Goal: Task Accomplishment & Management: Use online tool/utility

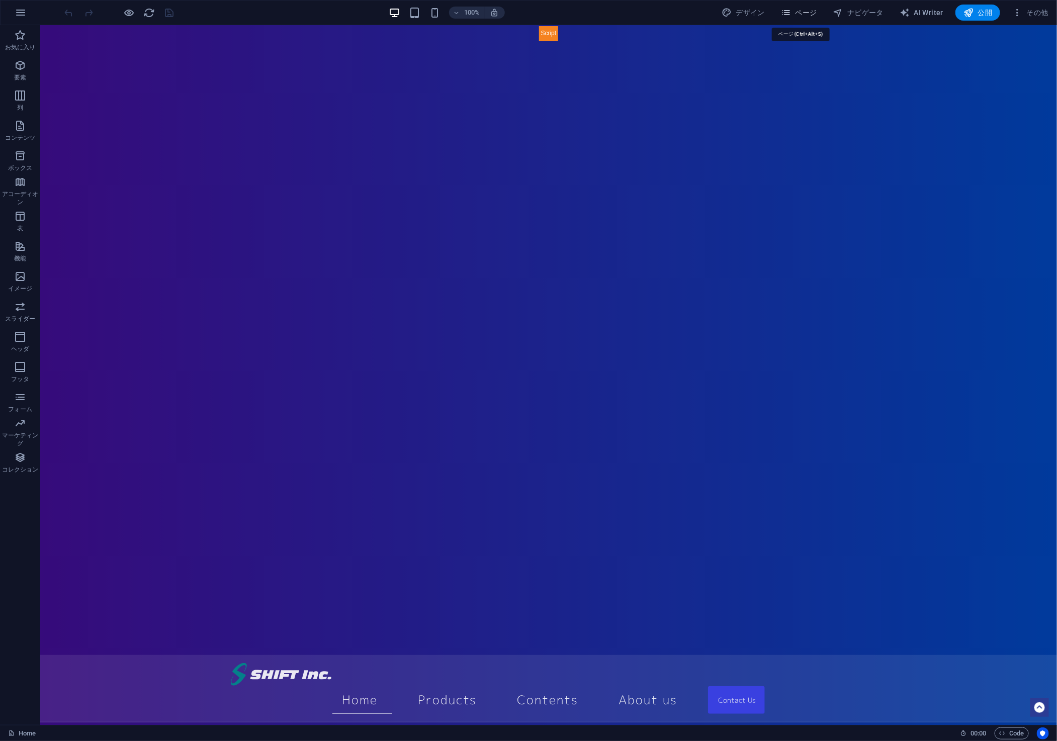
click at [807, 13] on span "ページ" at bounding box center [799, 13] width 36 height 10
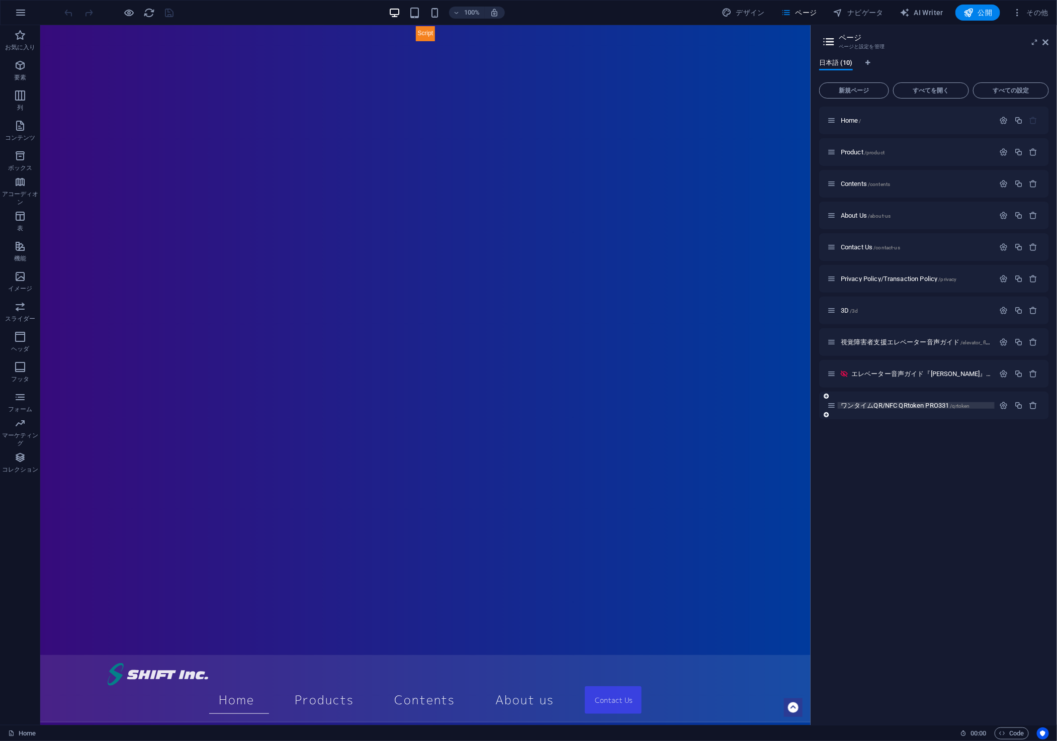
click at [914, 405] on span "ワンタイムQR/NFC QRtoken PRO331 /qrtoken" at bounding box center [905, 406] width 129 height 8
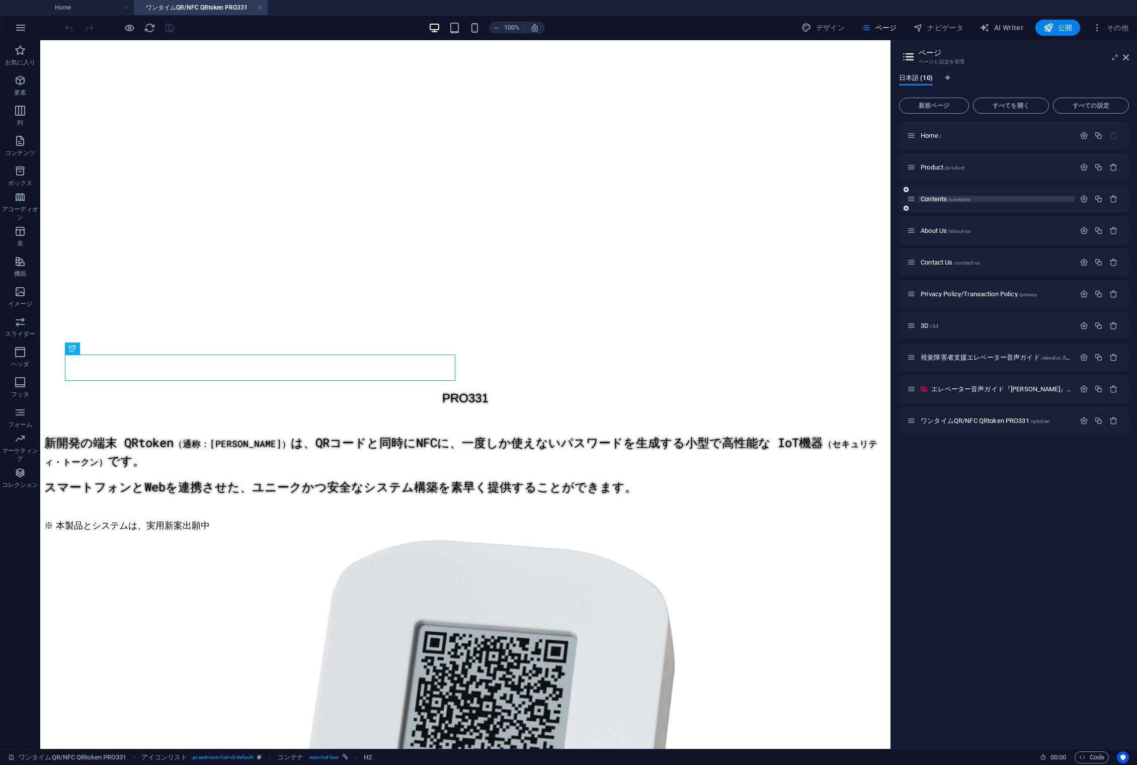
click at [958, 199] on span "/contents" at bounding box center [959, 200] width 22 height 6
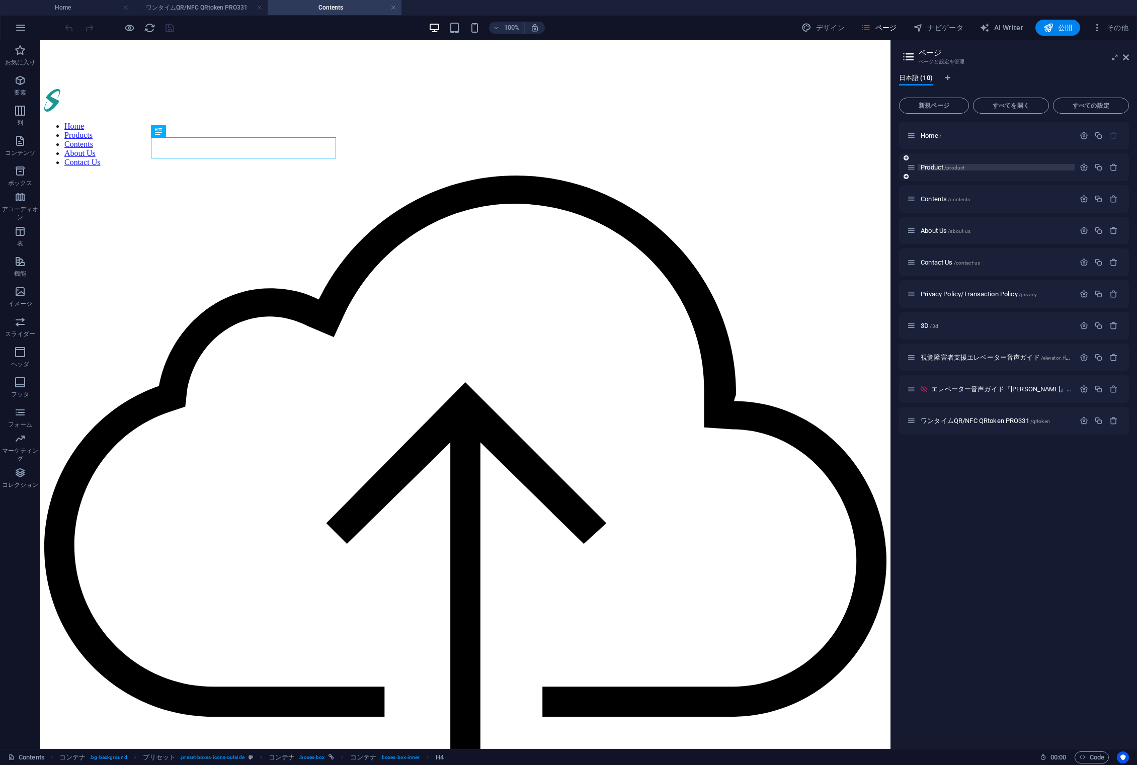
click at [935, 165] on span "Product /product" at bounding box center [942, 167] width 44 height 8
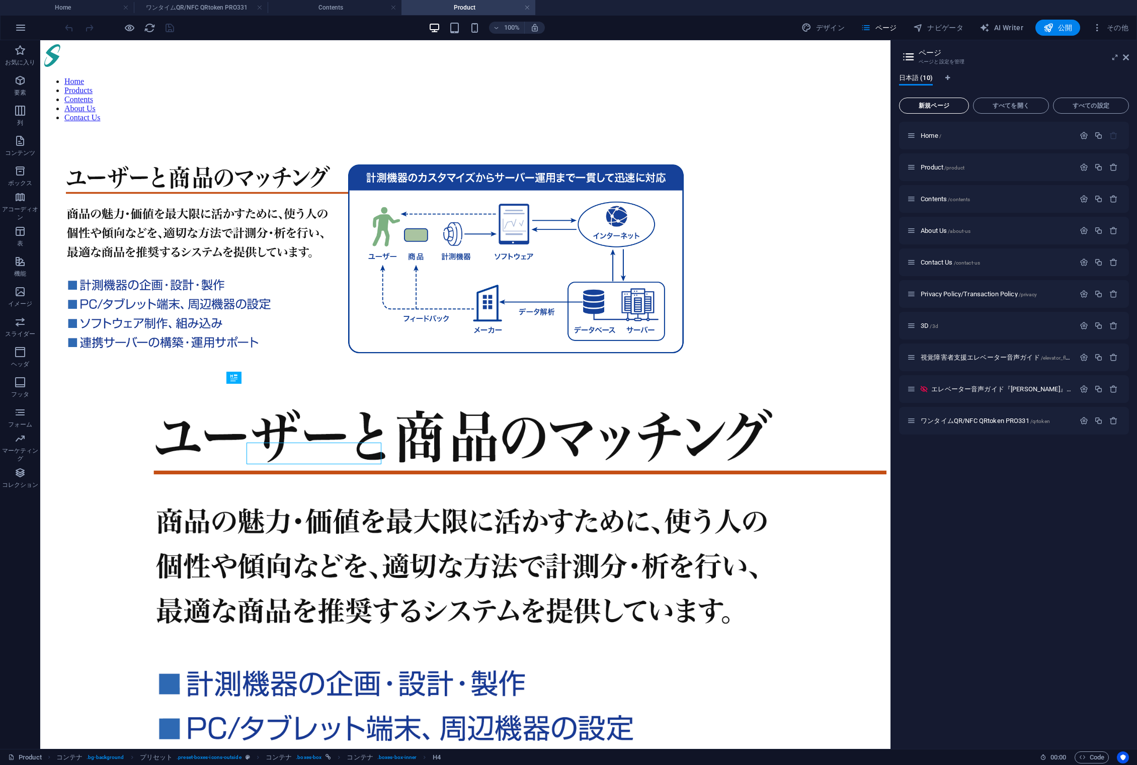
scroll to position [1166, 0]
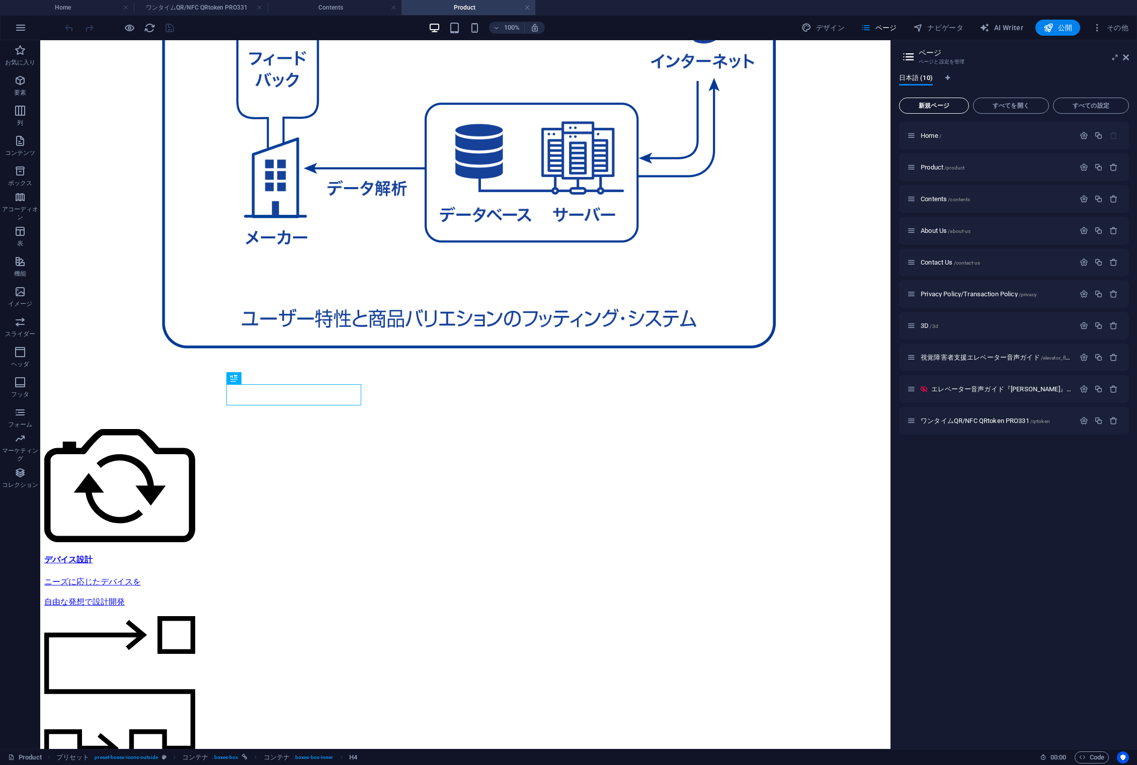
click at [934, 110] on button "新規ページ" at bounding box center [934, 106] width 70 height 16
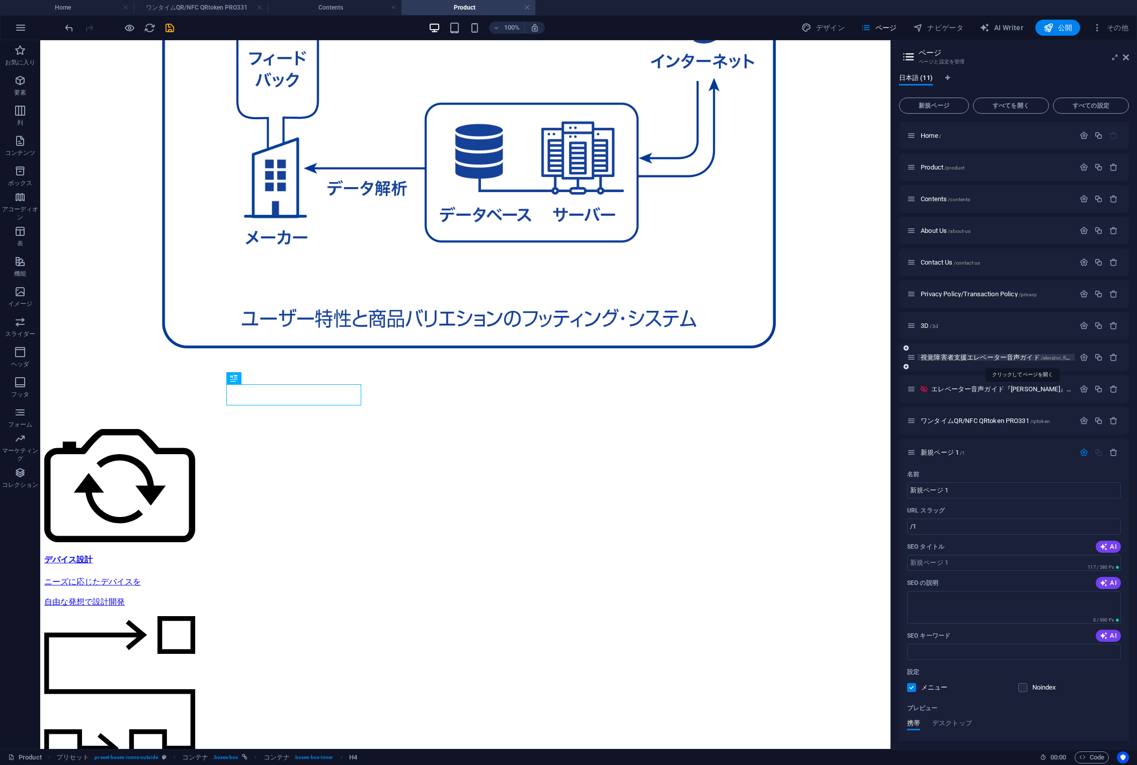
click at [969, 357] on span "視覚障害者支援エレベーター音声ガイド /elevator_floor_voice_guidance_gear" at bounding box center [1021, 358] width 203 height 8
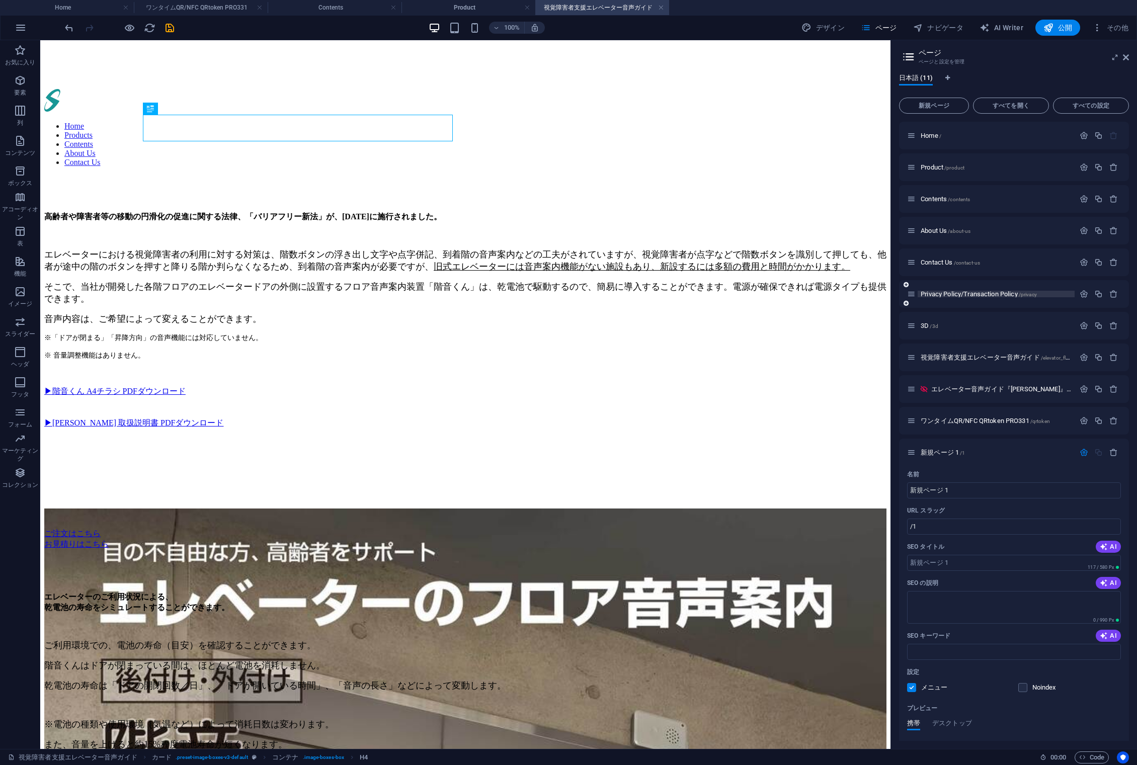
scroll to position [0, 0]
click at [947, 292] on span "Privacy Policy/Transaction Policy /privacy" at bounding box center [978, 294] width 116 height 8
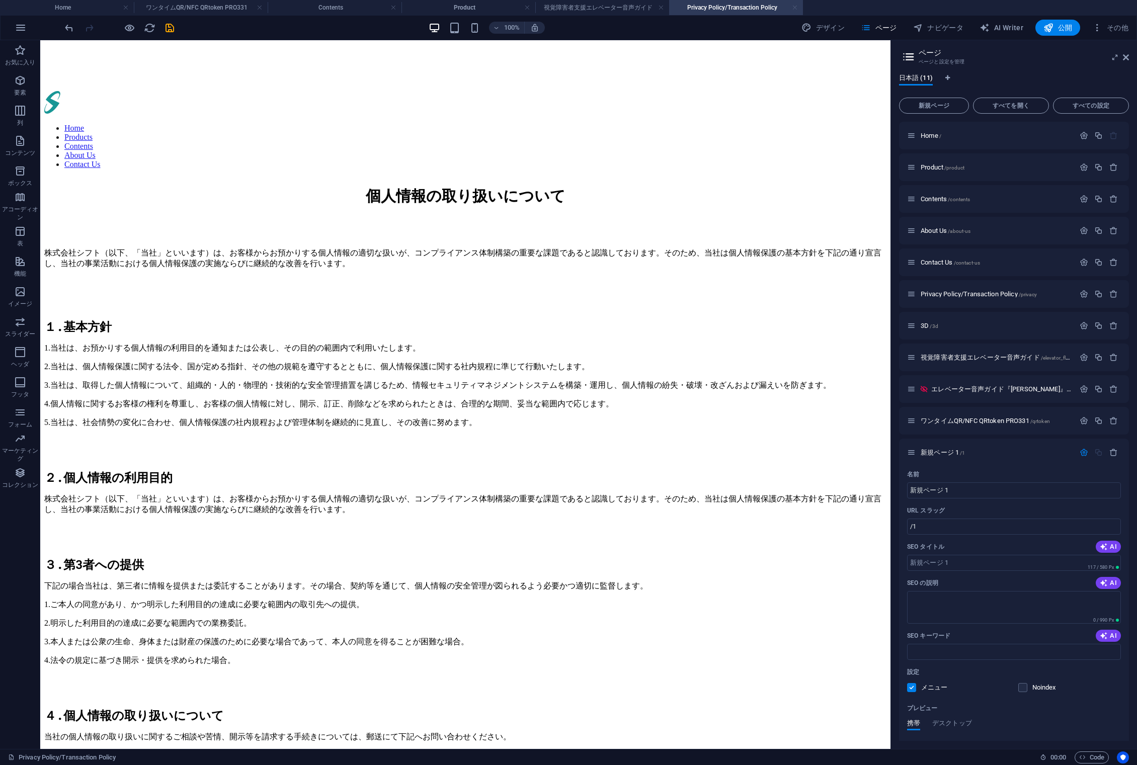
click at [796, 7] on link at bounding box center [795, 8] width 6 height 10
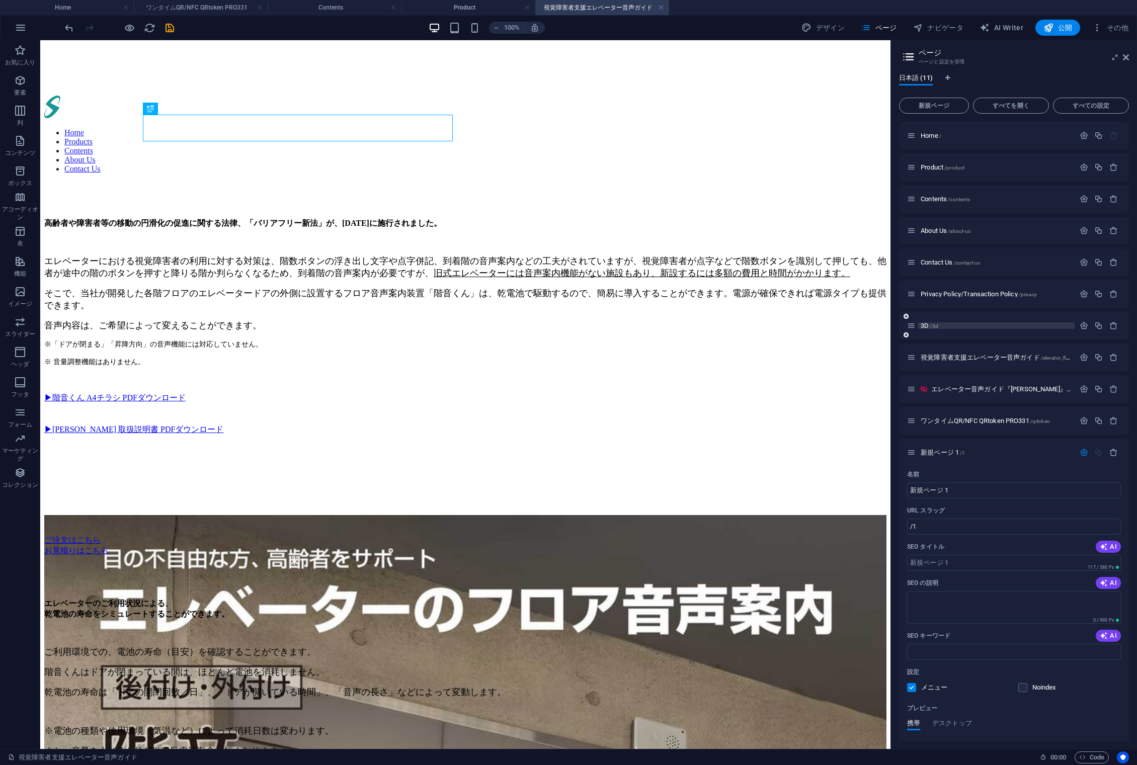
click at [947, 327] on p "3D /3d" at bounding box center [995, 325] width 151 height 7
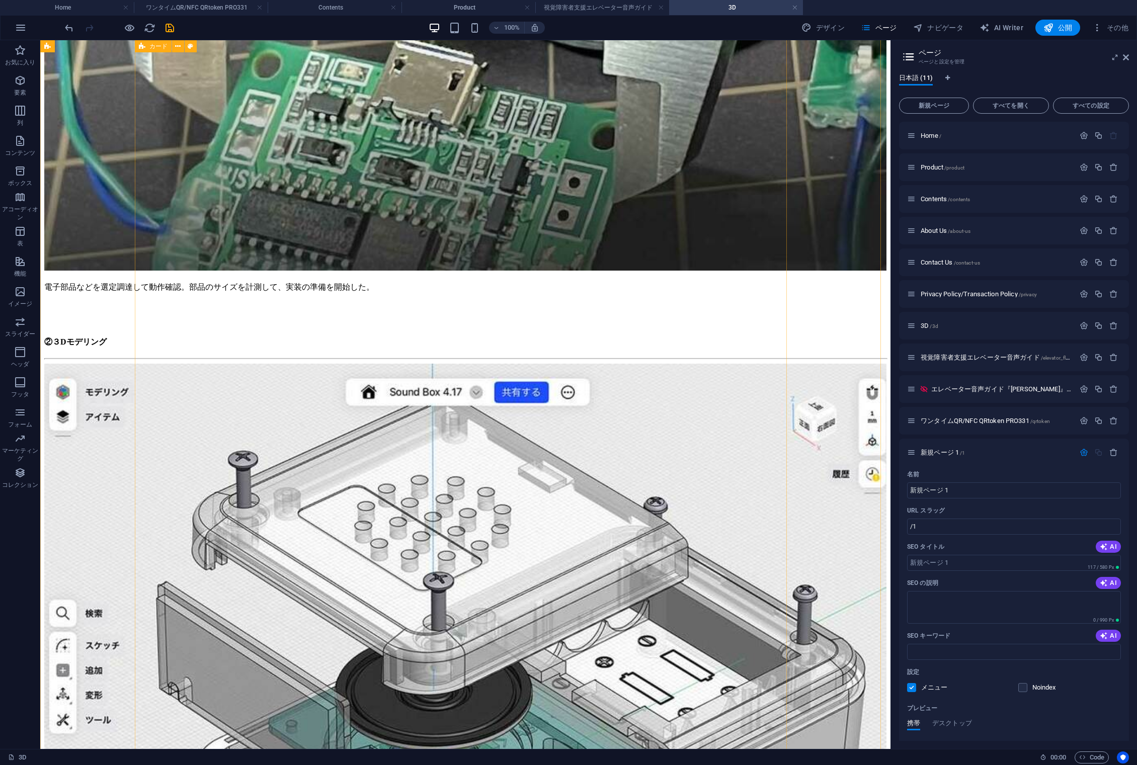
scroll to position [1918, 0]
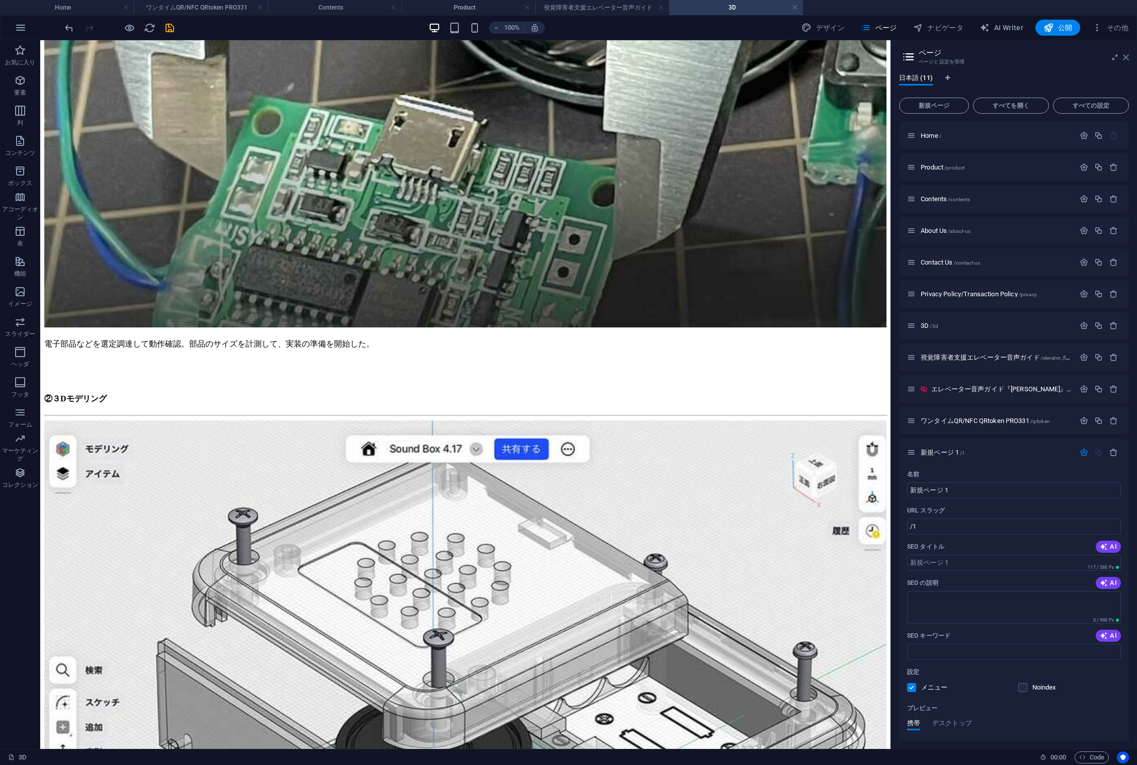
click at [1057, 59] on icon at bounding box center [1126, 57] width 6 height 8
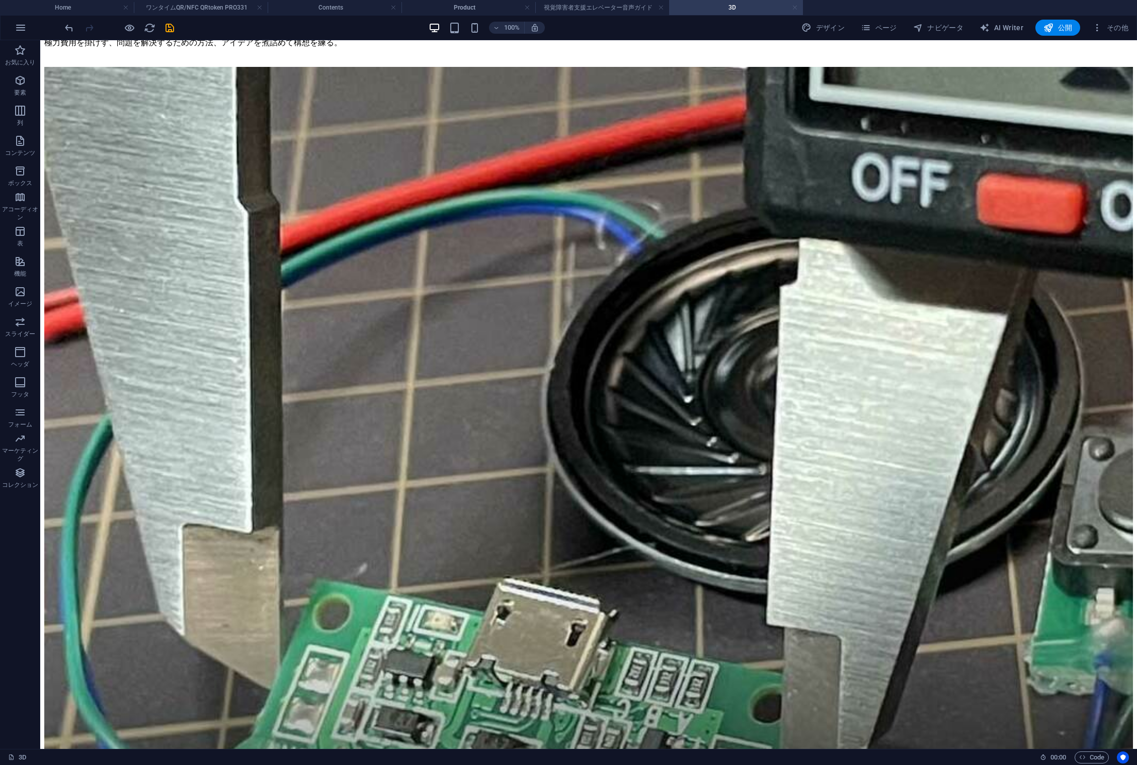
click at [796, 7] on link at bounding box center [795, 8] width 6 height 10
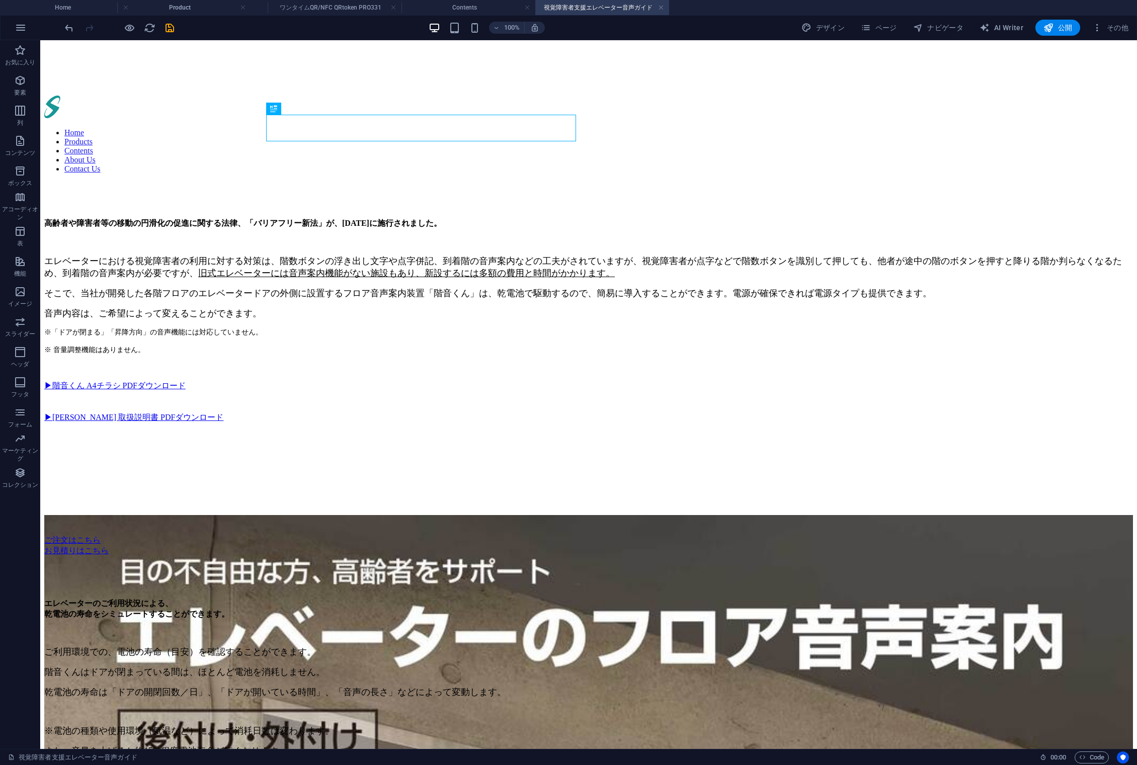
drag, startPoint x: 462, startPoint y: 9, endPoint x: 178, endPoint y: 16, distance: 284.3
drag, startPoint x: 444, startPoint y: 8, endPoint x: 325, endPoint y: 13, distance: 118.8
click at [338, 5] on h4 "Contents" at bounding box center [335, 7] width 134 height 11
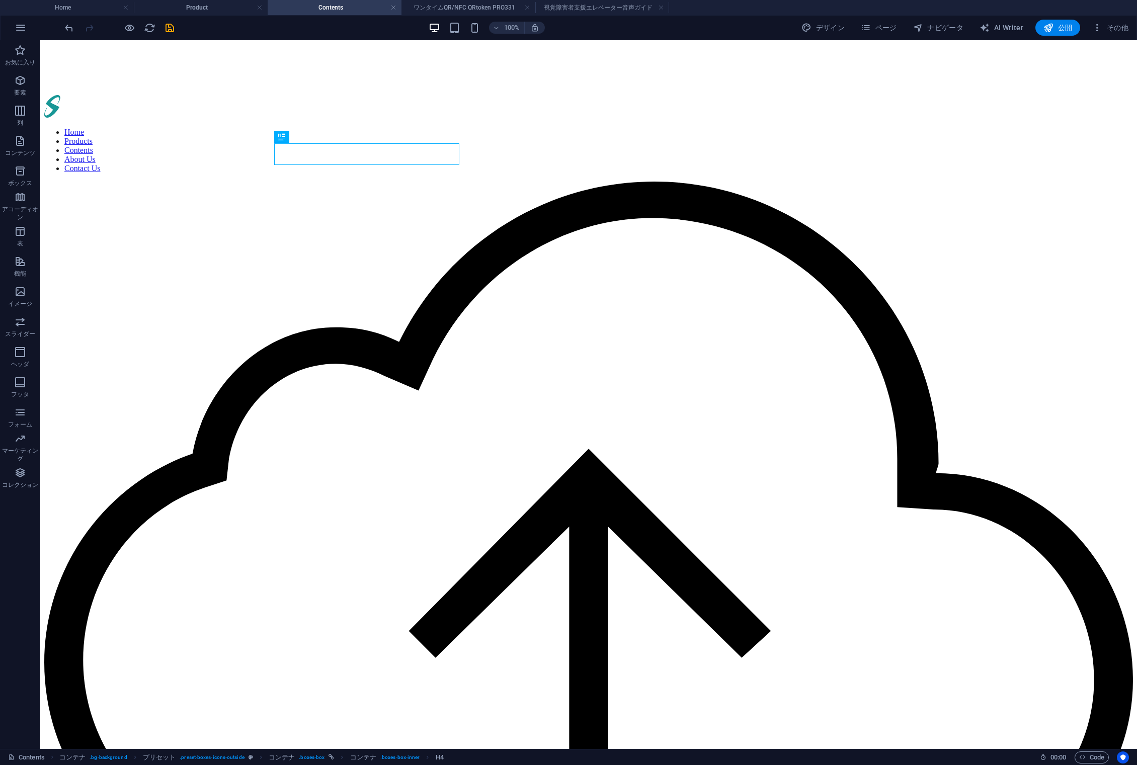
click at [338, 5] on h4 "Contents" at bounding box center [335, 7] width 134 height 11
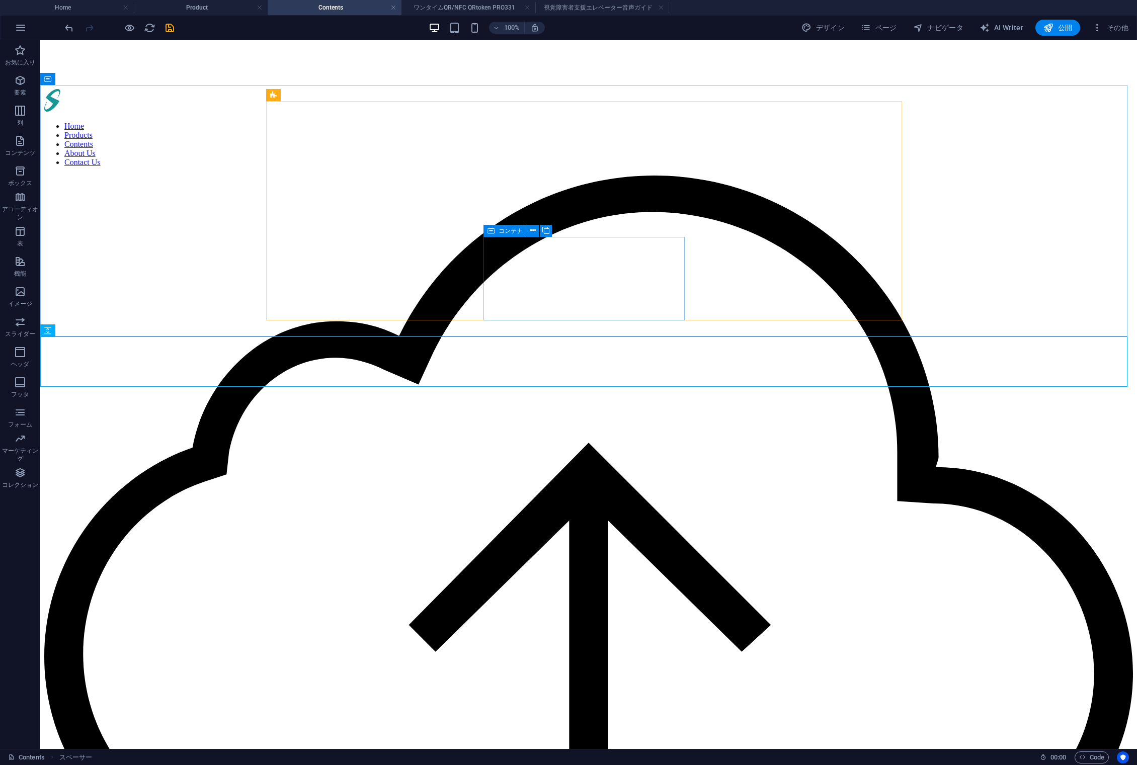
click at [501, 233] on span "コンテナ" at bounding box center [510, 231] width 24 height 6
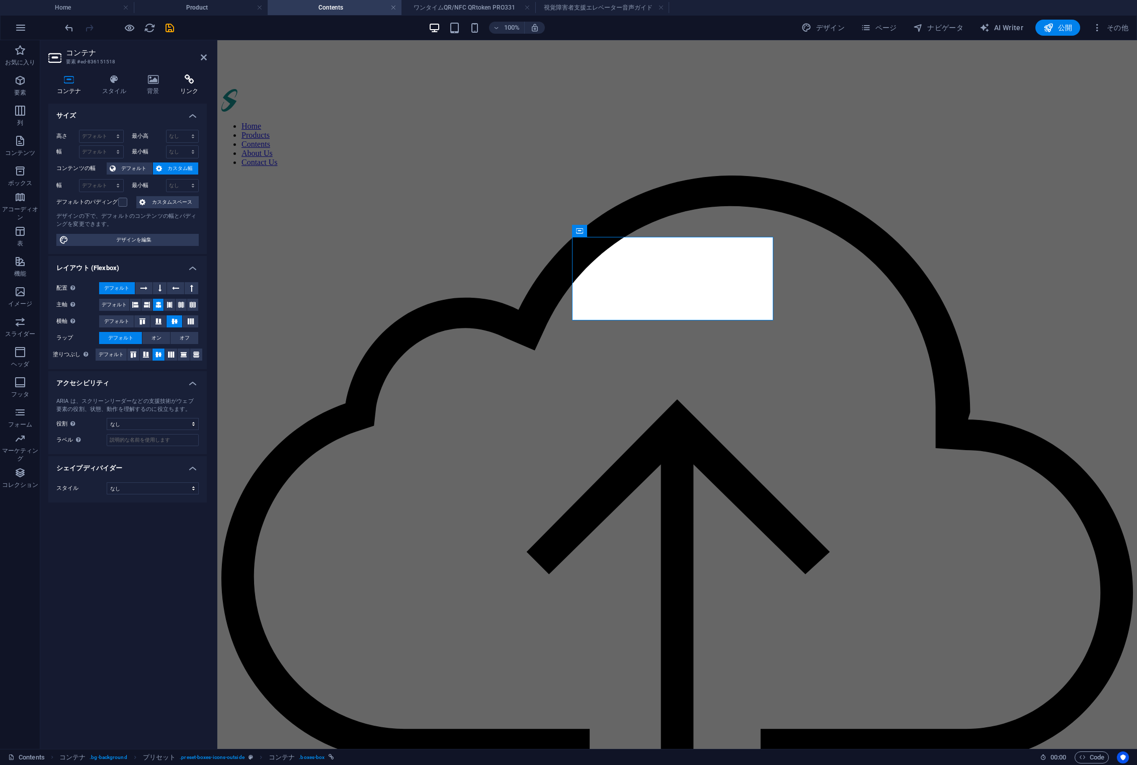
click at [196, 79] on icon at bounding box center [189, 79] width 35 height 10
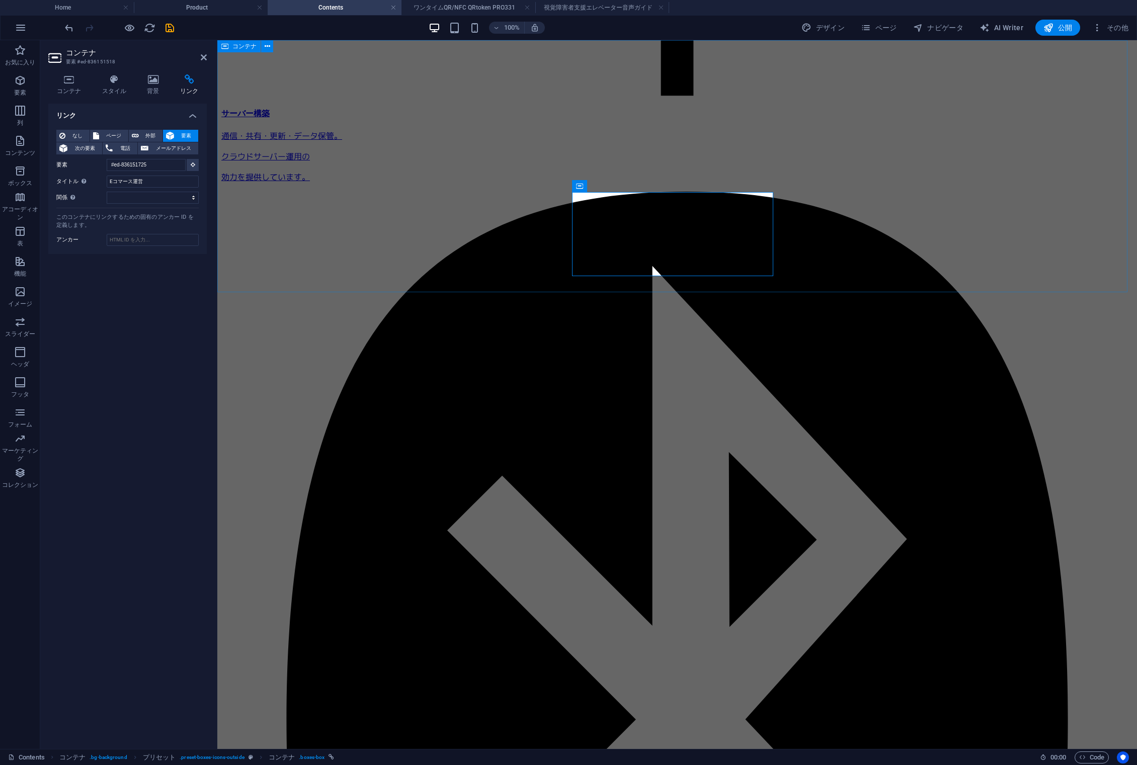
scroll to position [0, 0]
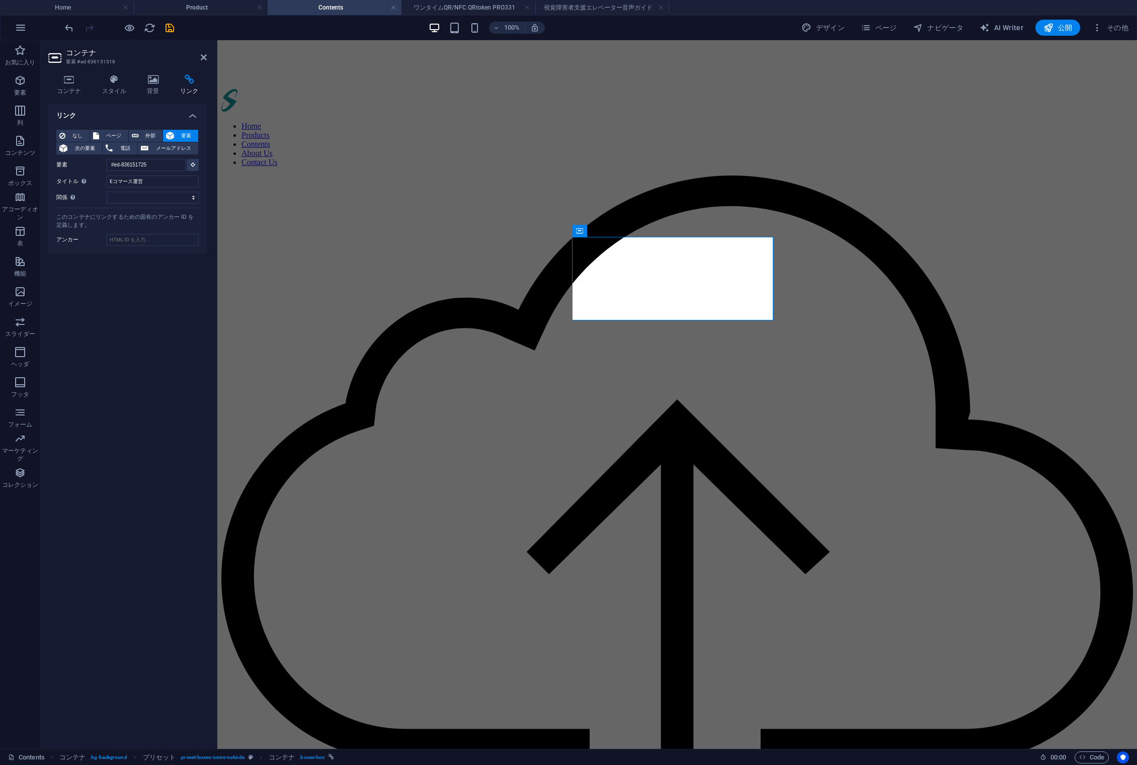
click at [203, 51] on h2 "コンテナ" at bounding box center [136, 52] width 141 height 9
click at [204, 56] on icon at bounding box center [204, 57] width 6 height 8
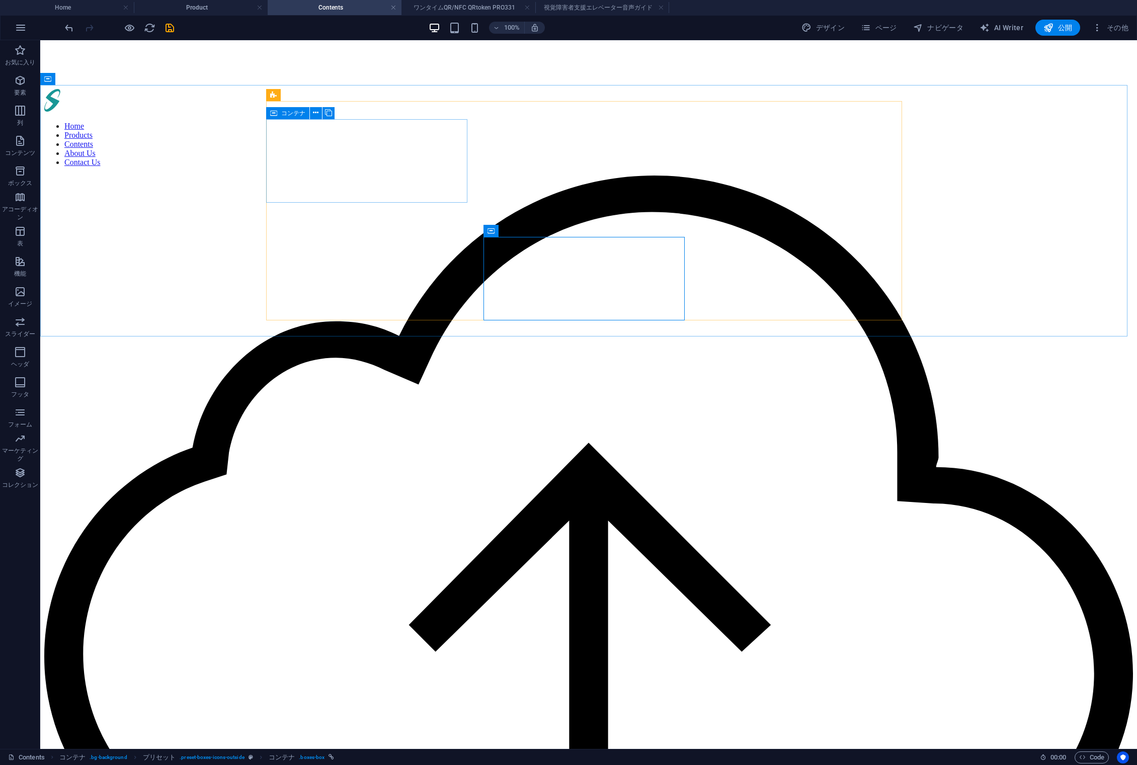
click at [280, 115] on div "コンテナ" at bounding box center [287, 113] width 43 height 12
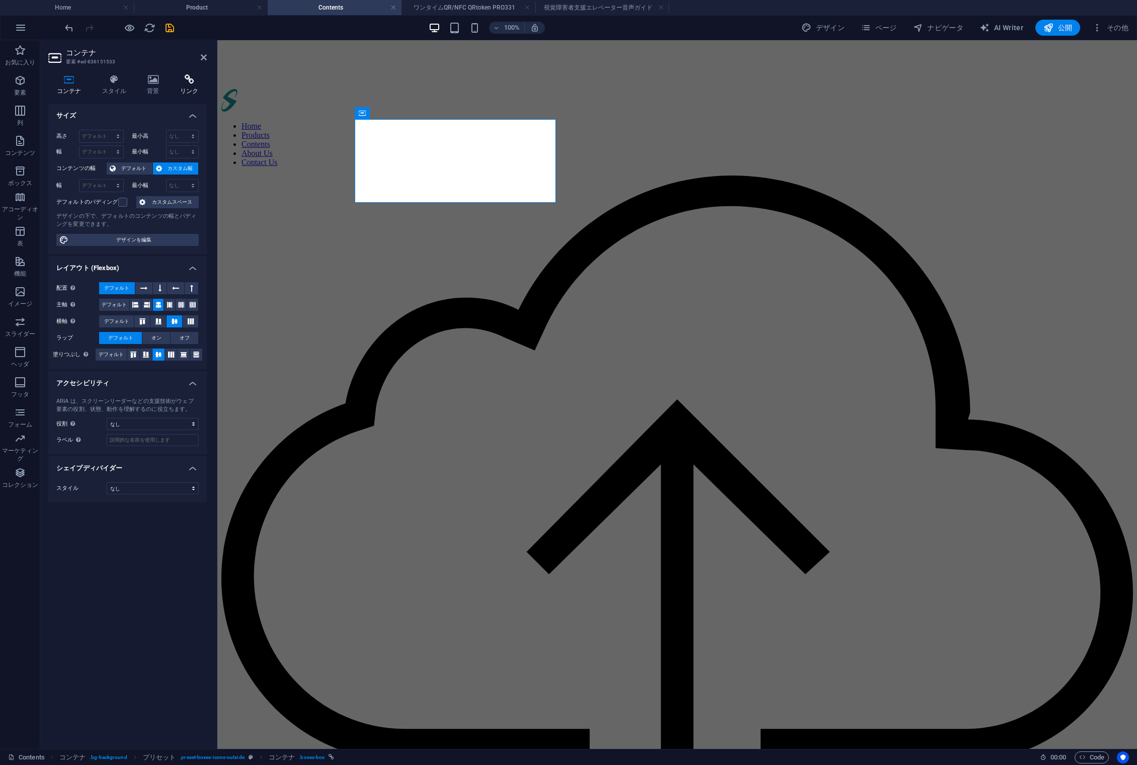
click at [192, 78] on icon at bounding box center [189, 79] width 35 height 10
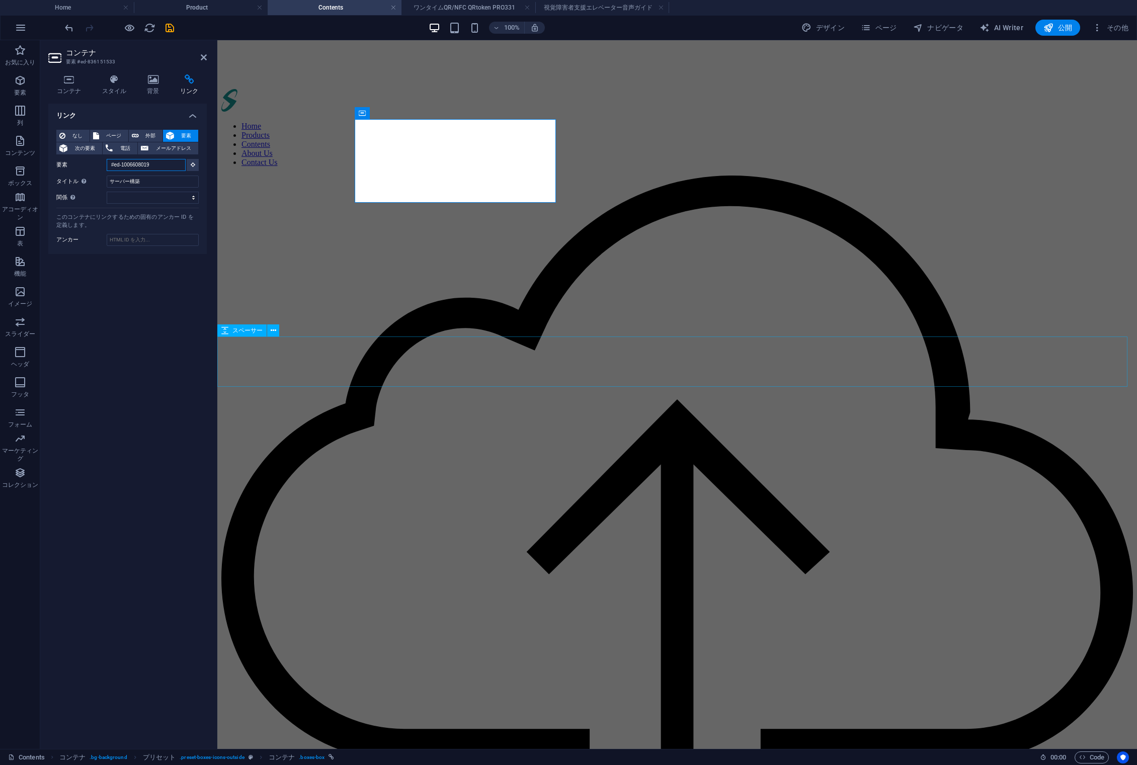
drag, startPoint x: 369, startPoint y: 205, endPoint x: 350, endPoint y: 384, distance: 180.1
click at [205, 56] on icon at bounding box center [204, 57] width 6 height 8
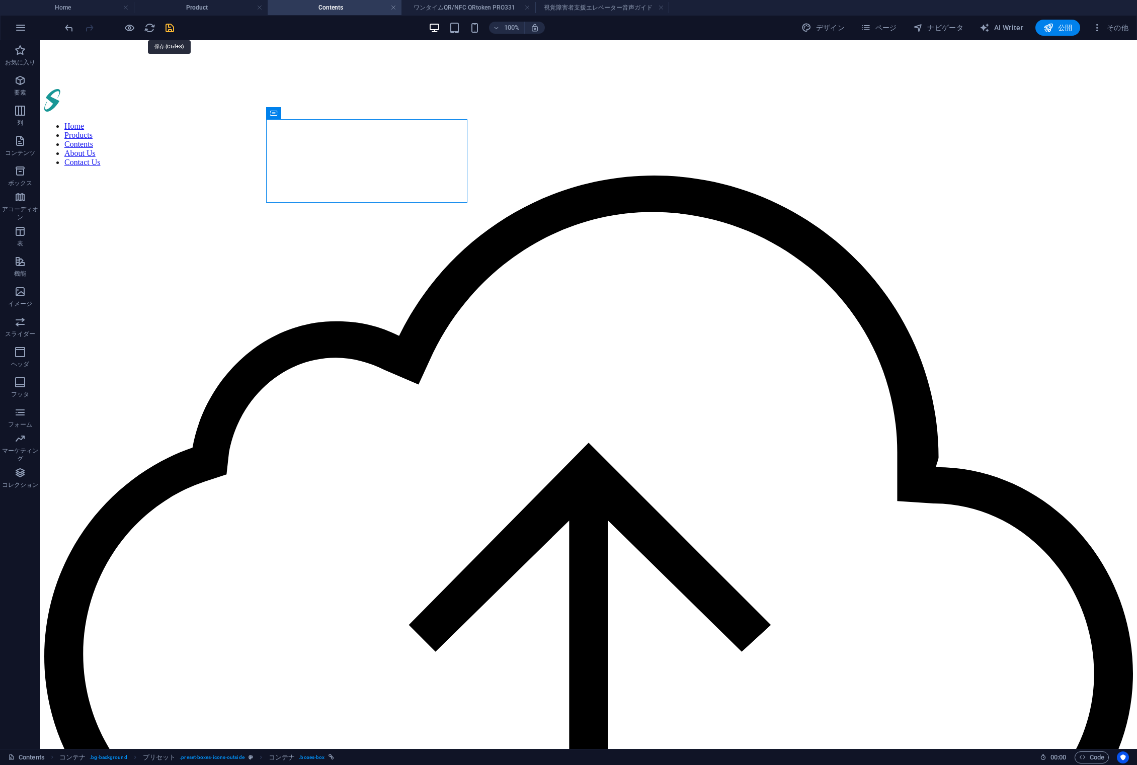
click at [173, 26] on icon "save" at bounding box center [170, 28] width 12 height 12
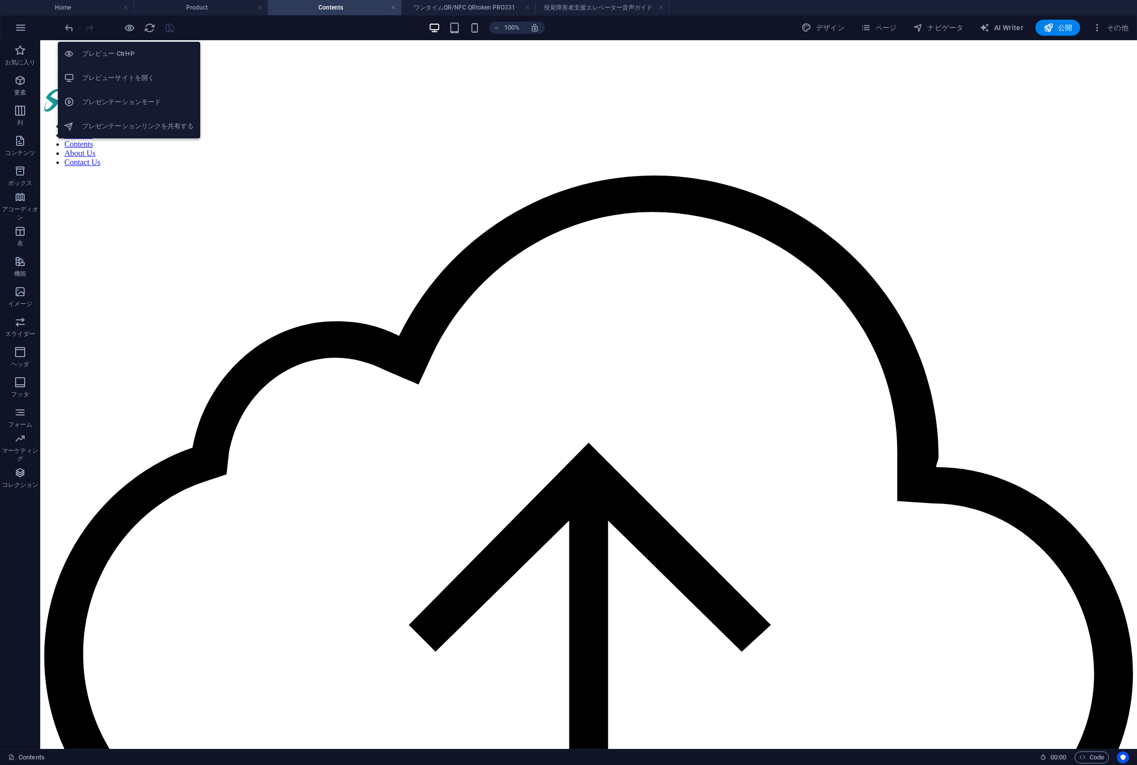
click at [120, 77] on h6 "プレビューサイトを開く" at bounding box center [138, 78] width 112 height 12
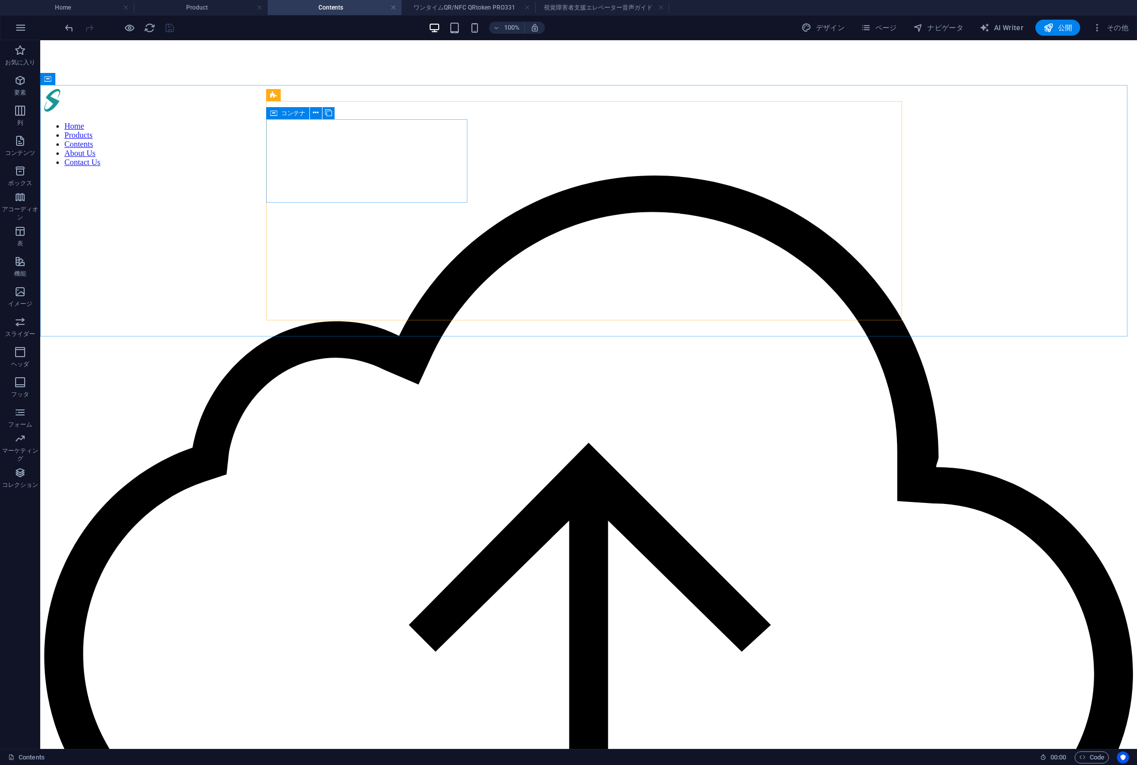
click at [282, 112] on span "コンテナ" at bounding box center [293, 113] width 24 height 6
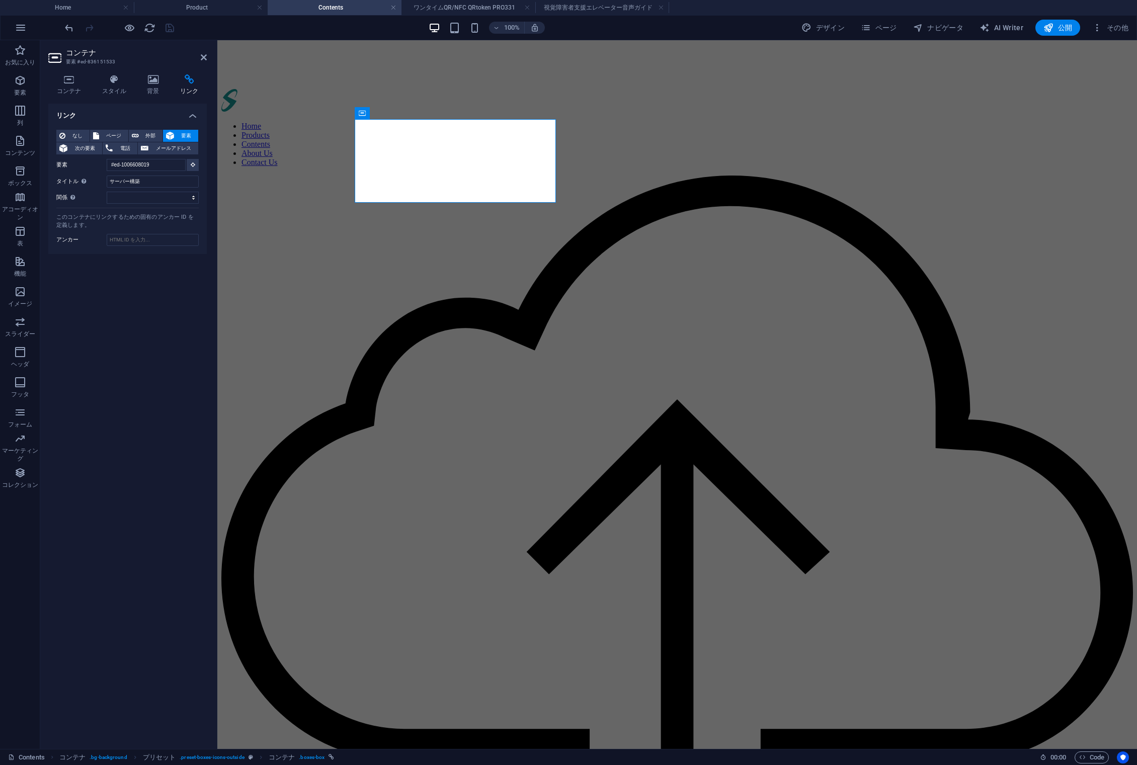
click at [186, 133] on span "要素" at bounding box center [186, 136] width 18 height 12
click at [149, 180] on input "サーバー構築" at bounding box center [153, 182] width 92 height 12
drag, startPoint x: 391, startPoint y: 207, endPoint x: 340, endPoint y: 422, distance: 221.2
drag, startPoint x: 386, startPoint y: 206, endPoint x: 577, endPoint y: 428, distance: 292.9
click at [204, 56] on icon at bounding box center [204, 57] width 6 height 8
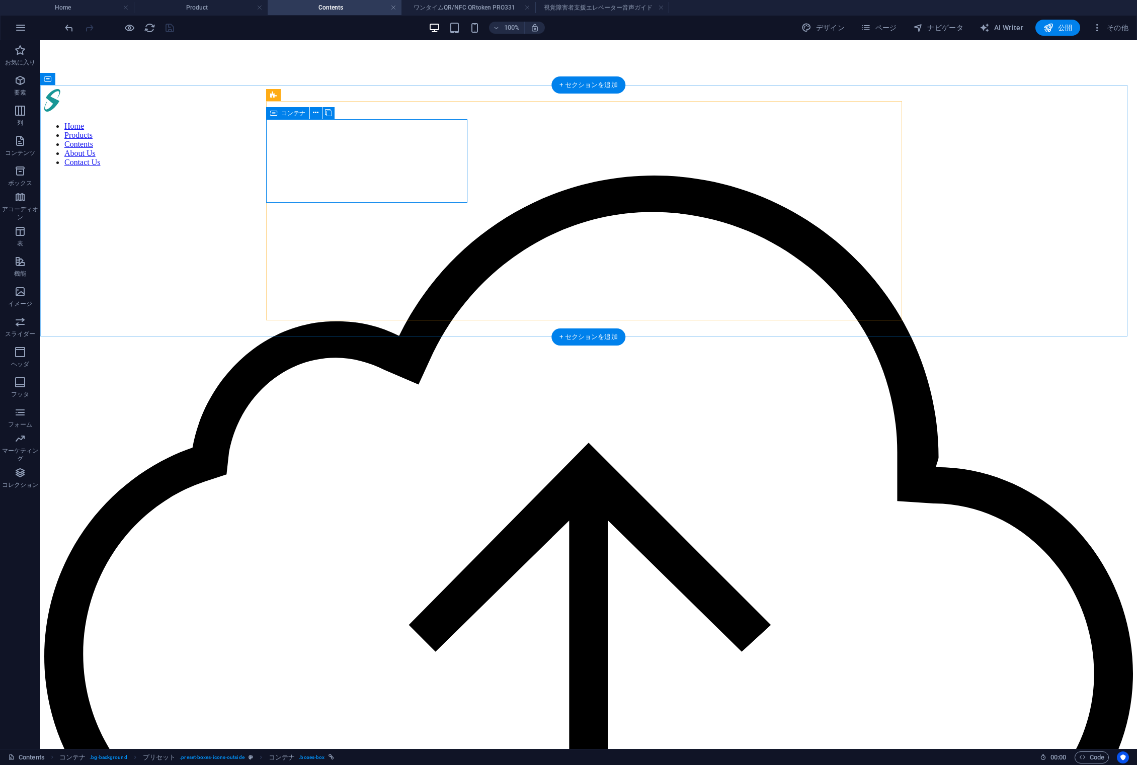
click at [276, 176] on div "サーバー構築 通信・共有・更新・データ保管。 クラウドサーバー運用の 効力を提供しています。" at bounding box center [588, 686] width 1088 height 1021
click at [286, 114] on span "コンテナ" at bounding box center [293, 113] width 24 height 6
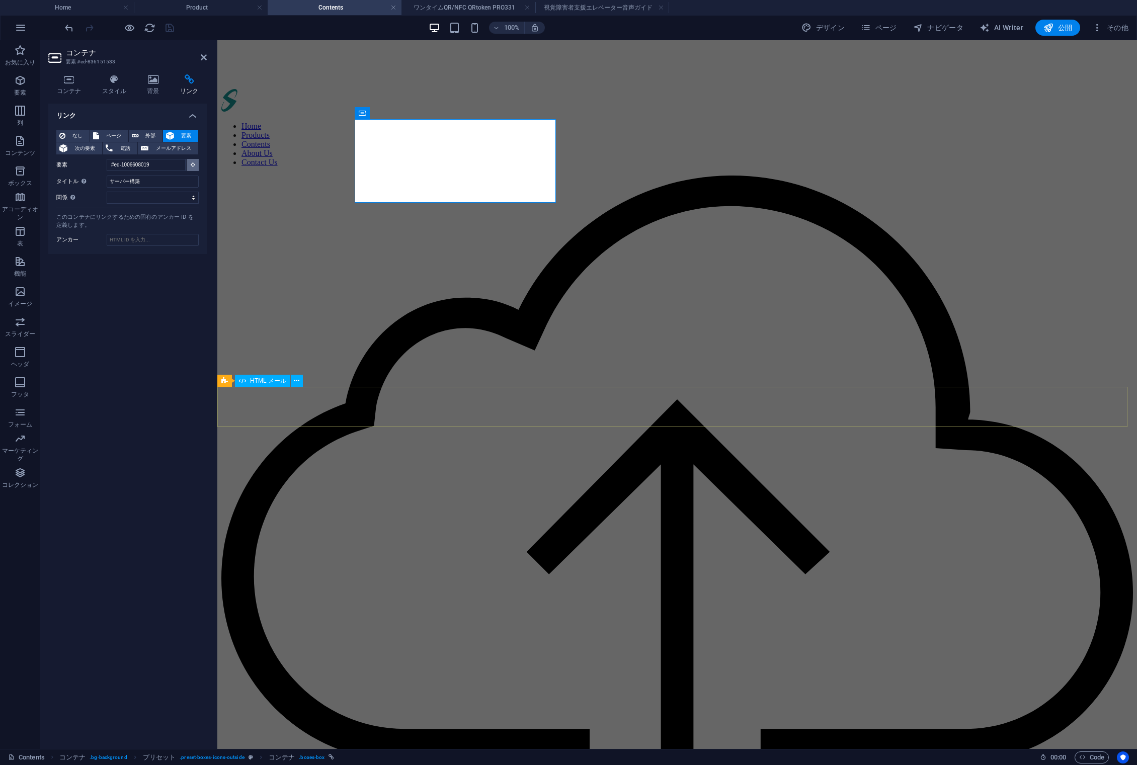
drag, startPoint x: 411, startPoint y: 204, endPoint x: 452, endPoint y: 388, distance: 187.9
click at [168, 193] on select "alternate 作成者 bookmark 外部 ヘルプ ライセンス 次へ nofollow noreferrer noopener 前へ 検索 タグ" at bounding box center [153, 198] width 92 height 12
click at [107, 192] on select "alternate 作成者 bookmark 外部 ヘルプ ライセンス 次へ nofollow noreferrer noopener 前へ 検索 タグ" at bounding box center [153, 198] width 92 height 12
click at [205, 57] on icon at bounding box center [204, 57] width 6 height 8
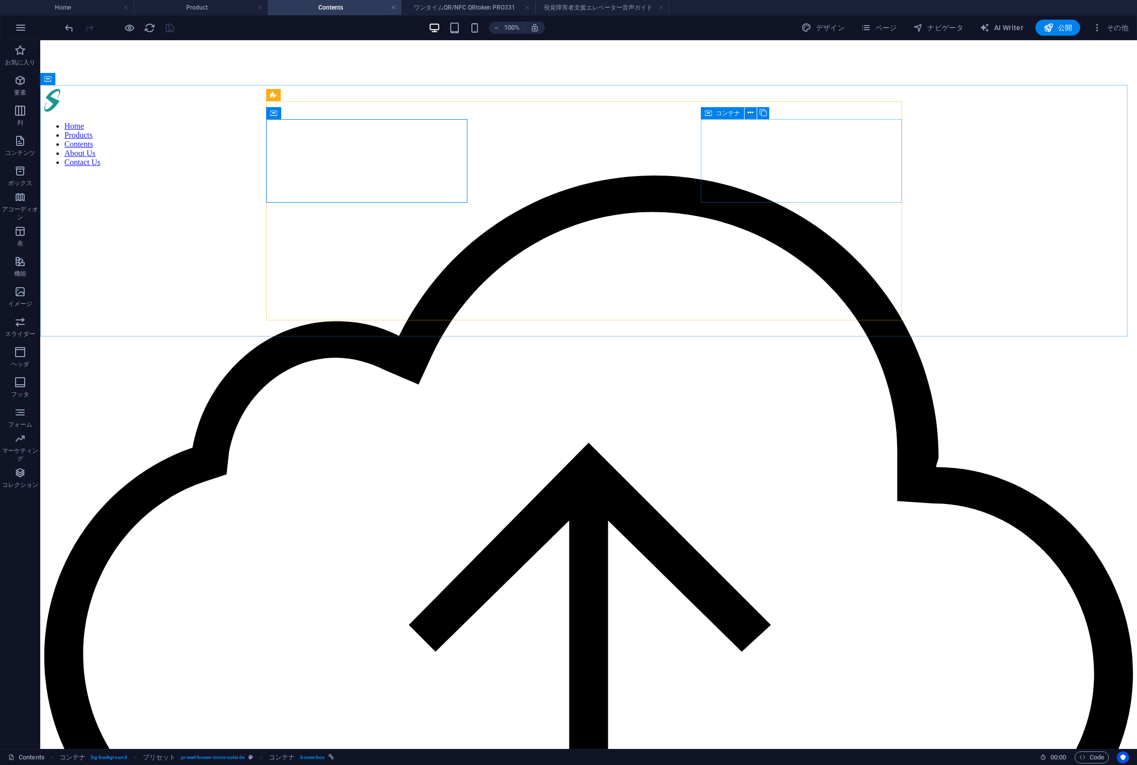
click at [719, 113] on span "コンテナ" at bounding box center [728, 113] width 24 height 6
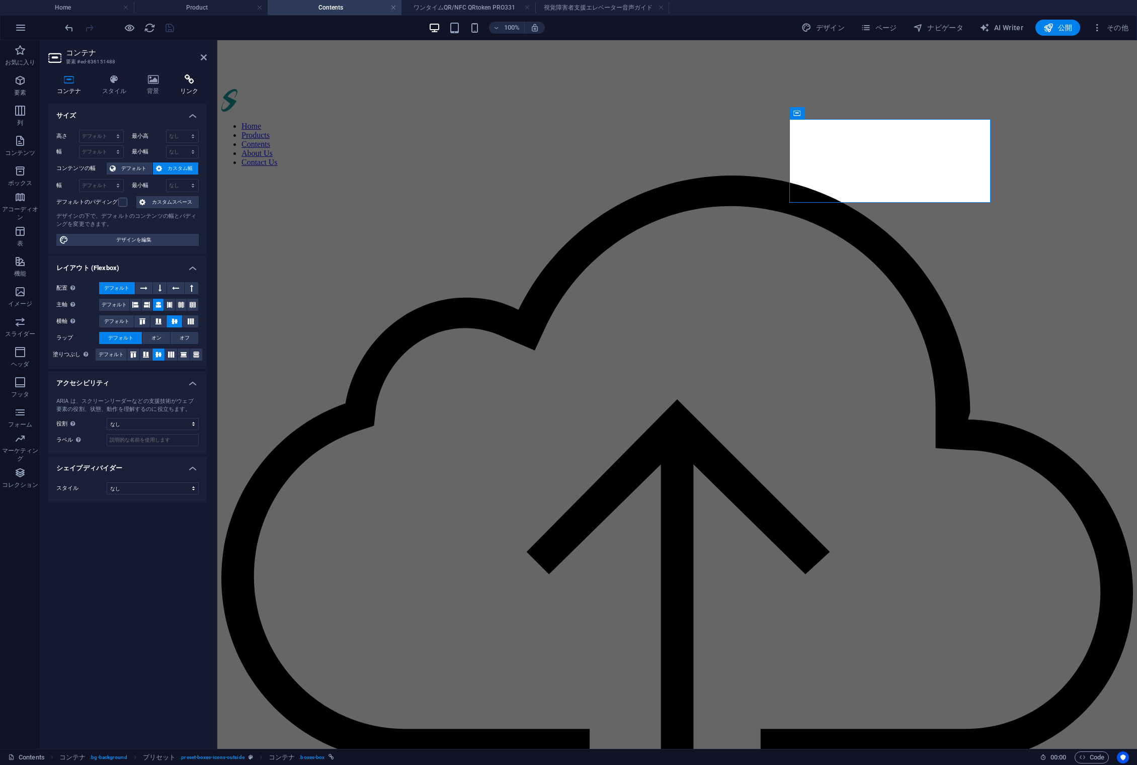
click at [189, 78] on icon at bounding box center [189, 79] width 35 height 10
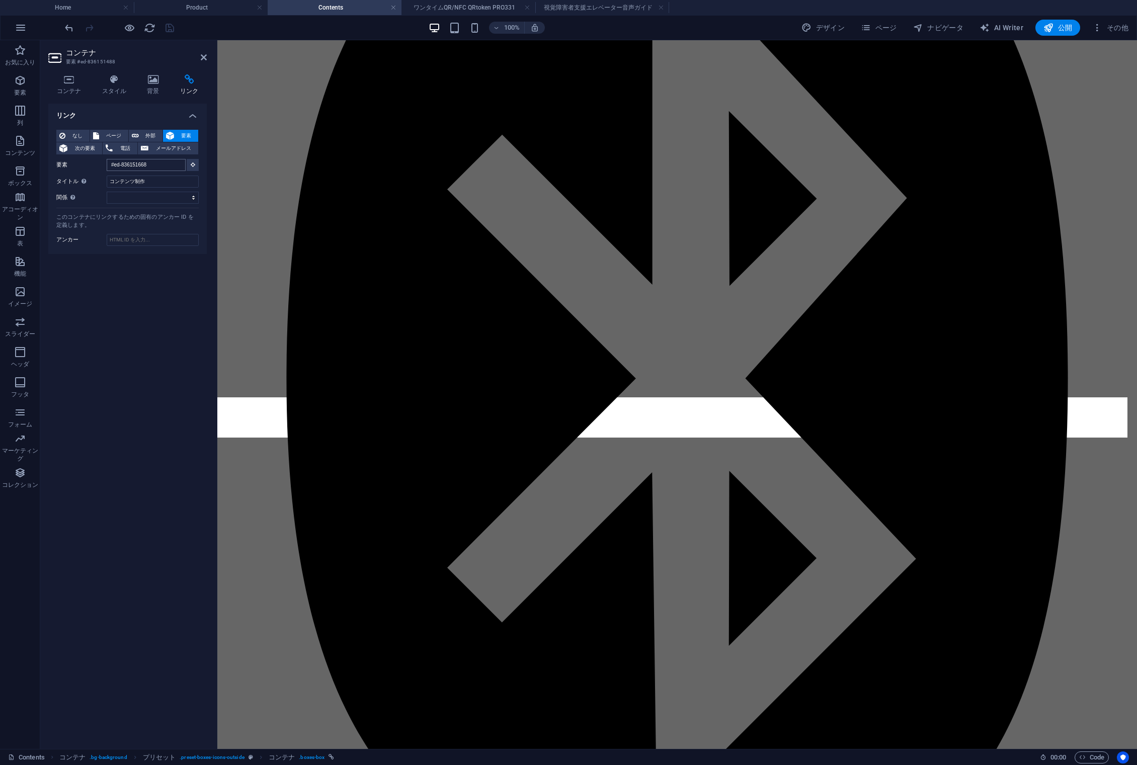
scroll to position [1590, 0]
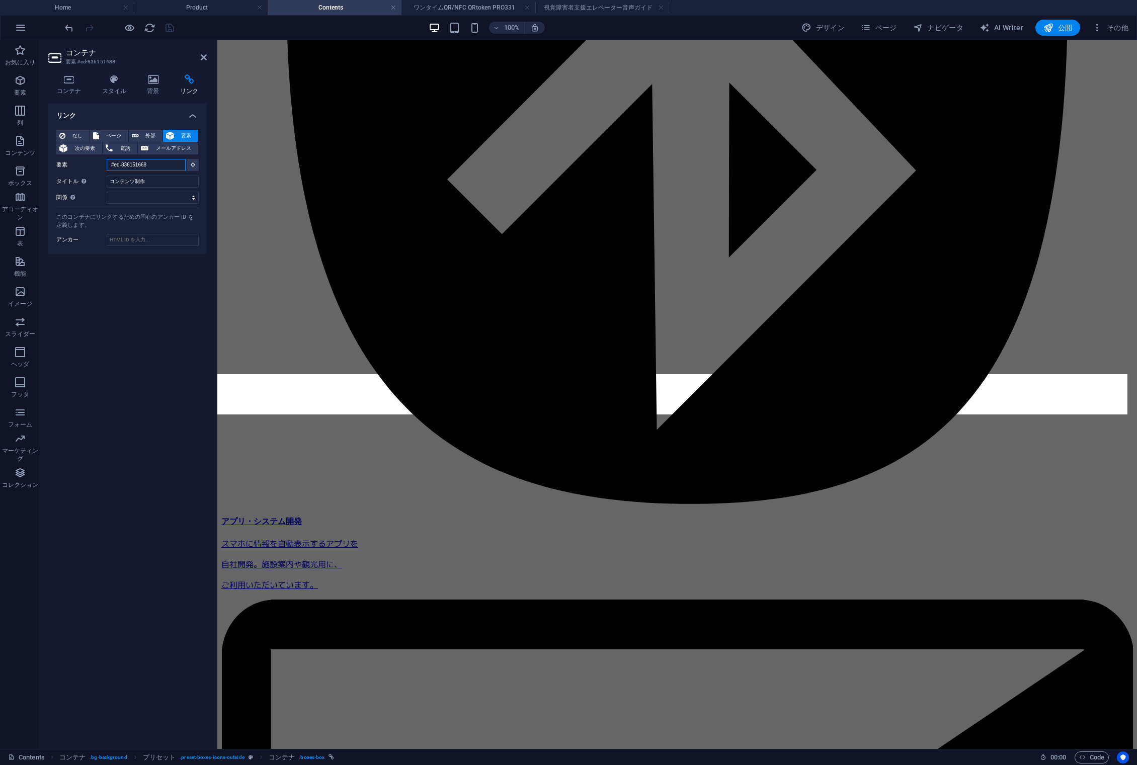
click at [164, 162] on input "#ed-836151668" at bounding box center [146, 165] width 79 height 12
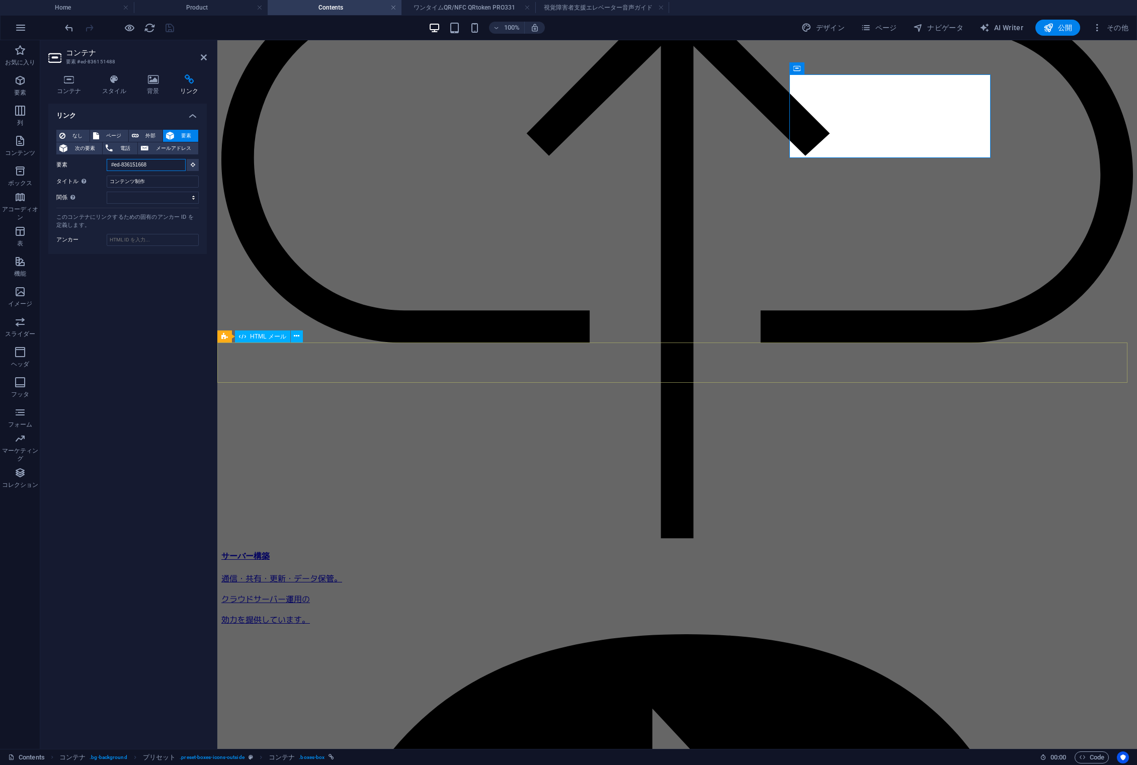
scroll to position [0, 0]
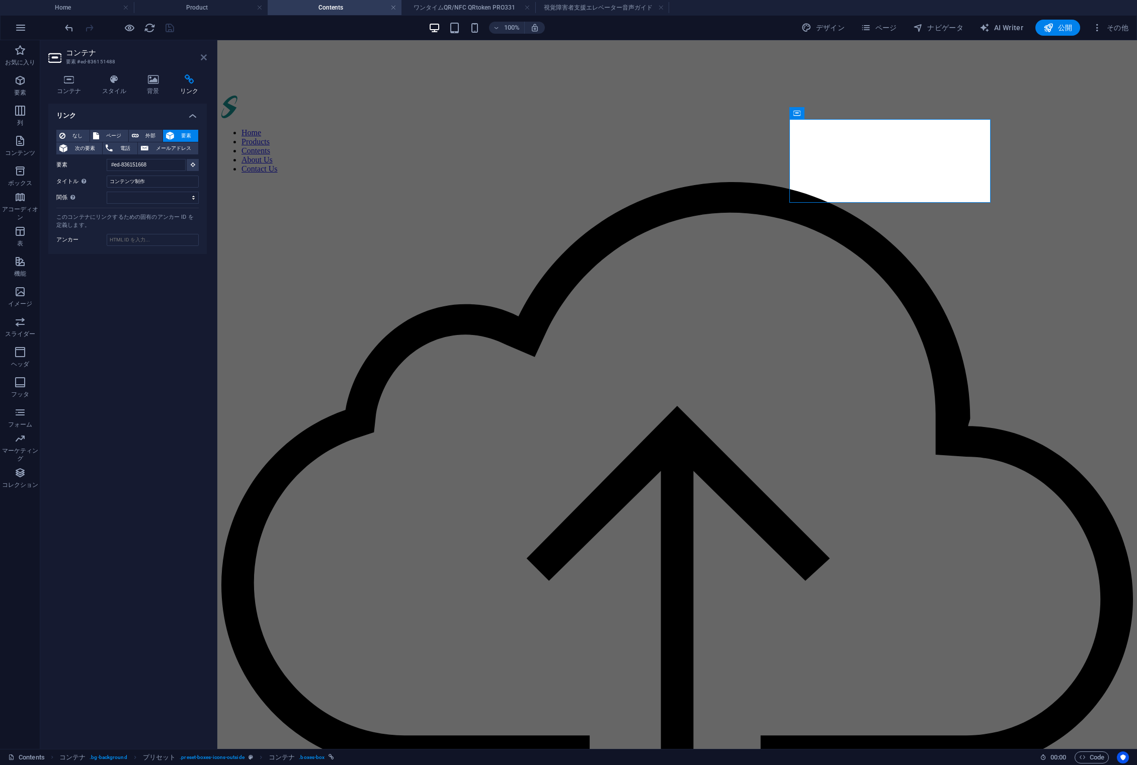
click at [202, 58] on icon at bounding box center [204, 57] width 6 height 8
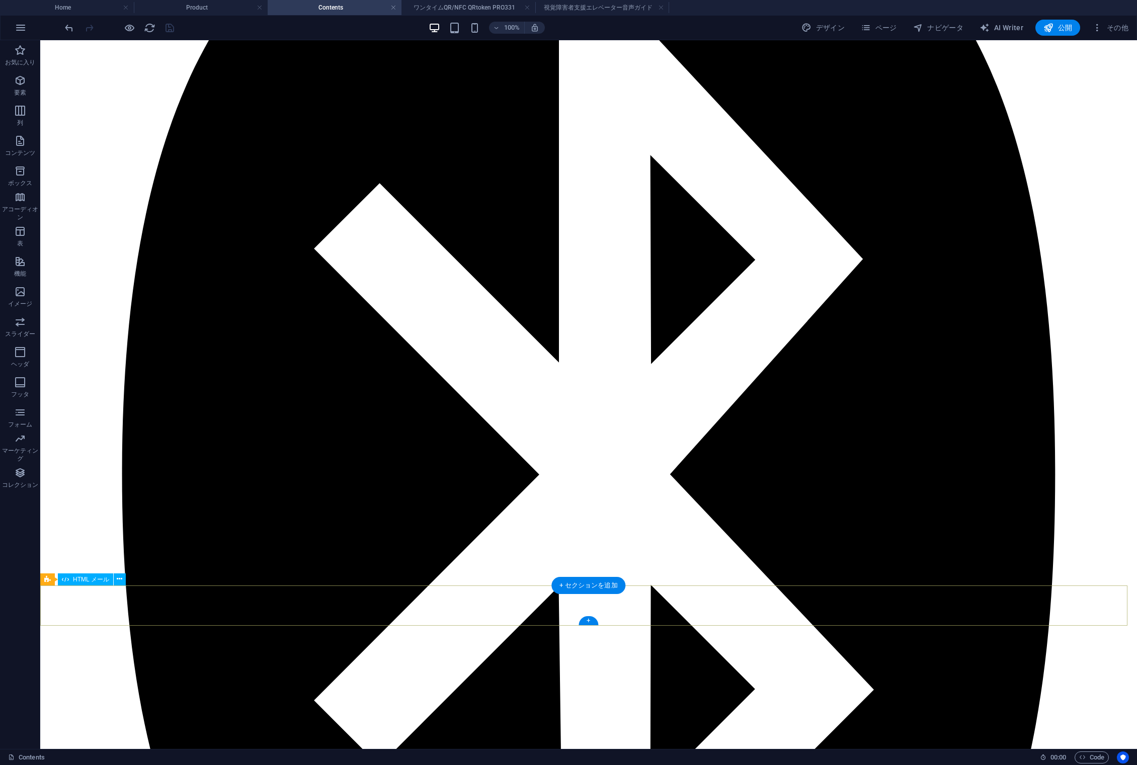
scroll to position [1581, 0]
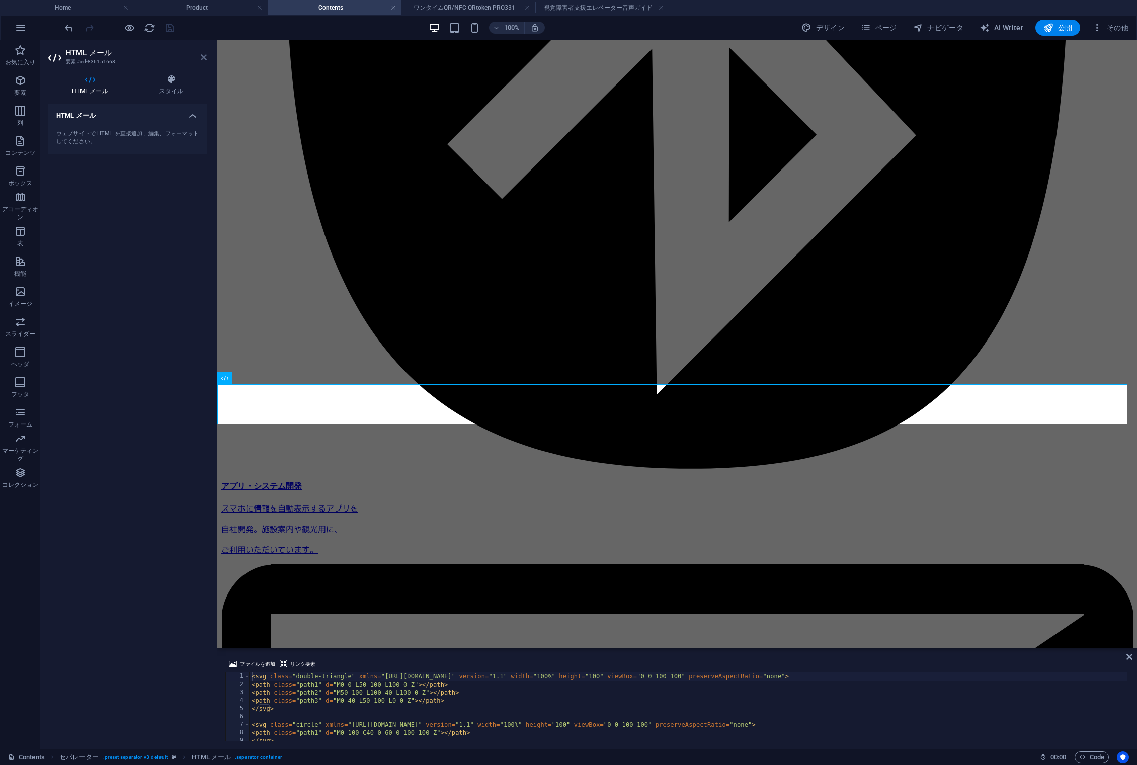
click at [205, 59] on icon at bounding box center [204, 57] width 6 height 8
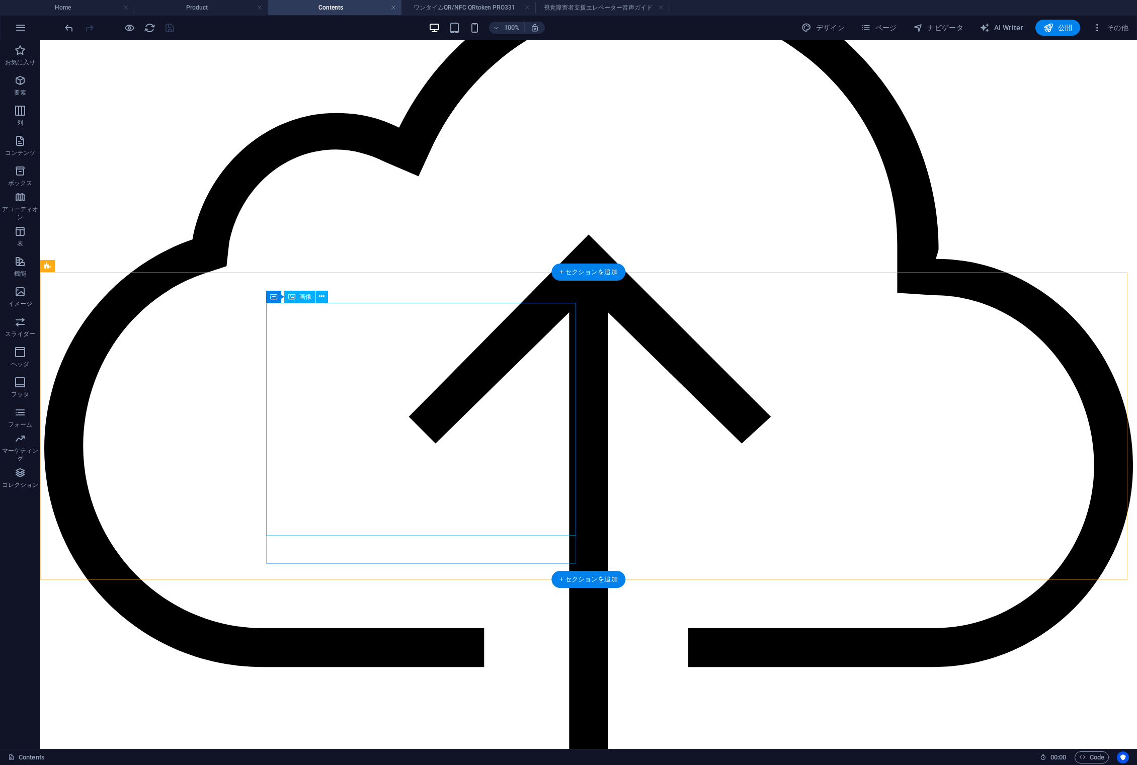
scroll to position [0, 0]
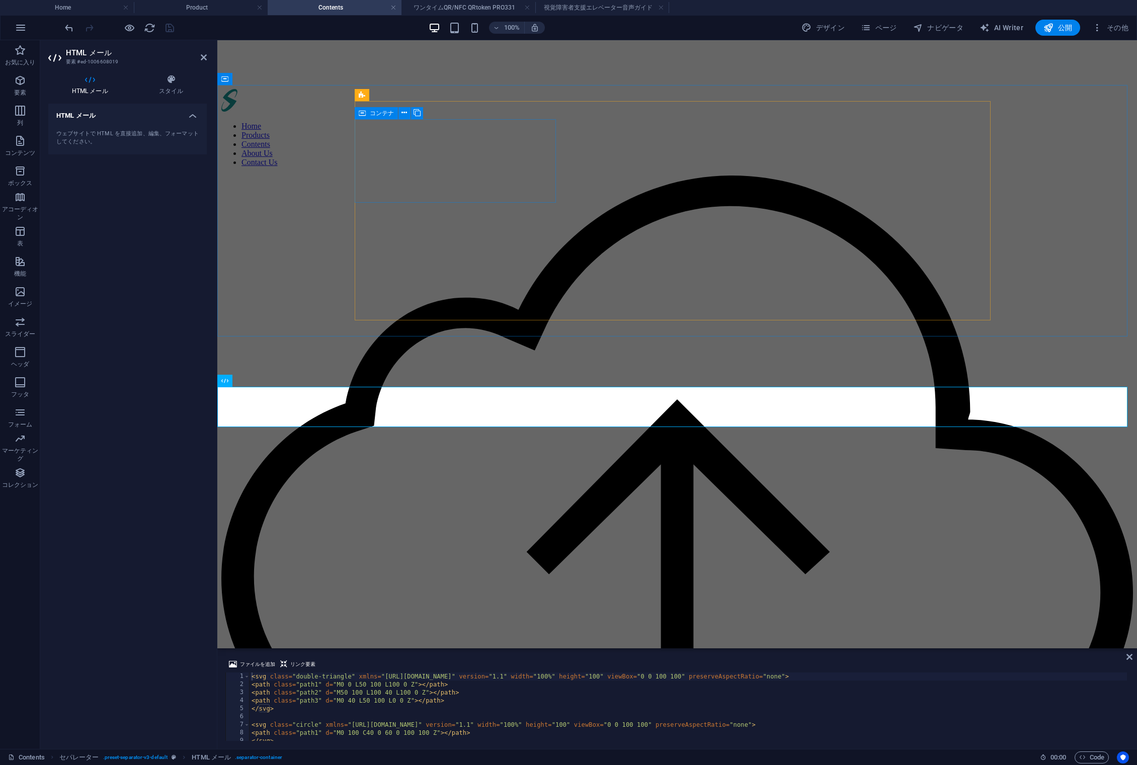
click at [374, 176] on div "サーバー構築 通信・共有・更新・データ保管。 クラウドサーバー運用の 効力を提供しています。" at bounding box center [676, 610] width 911 height 869
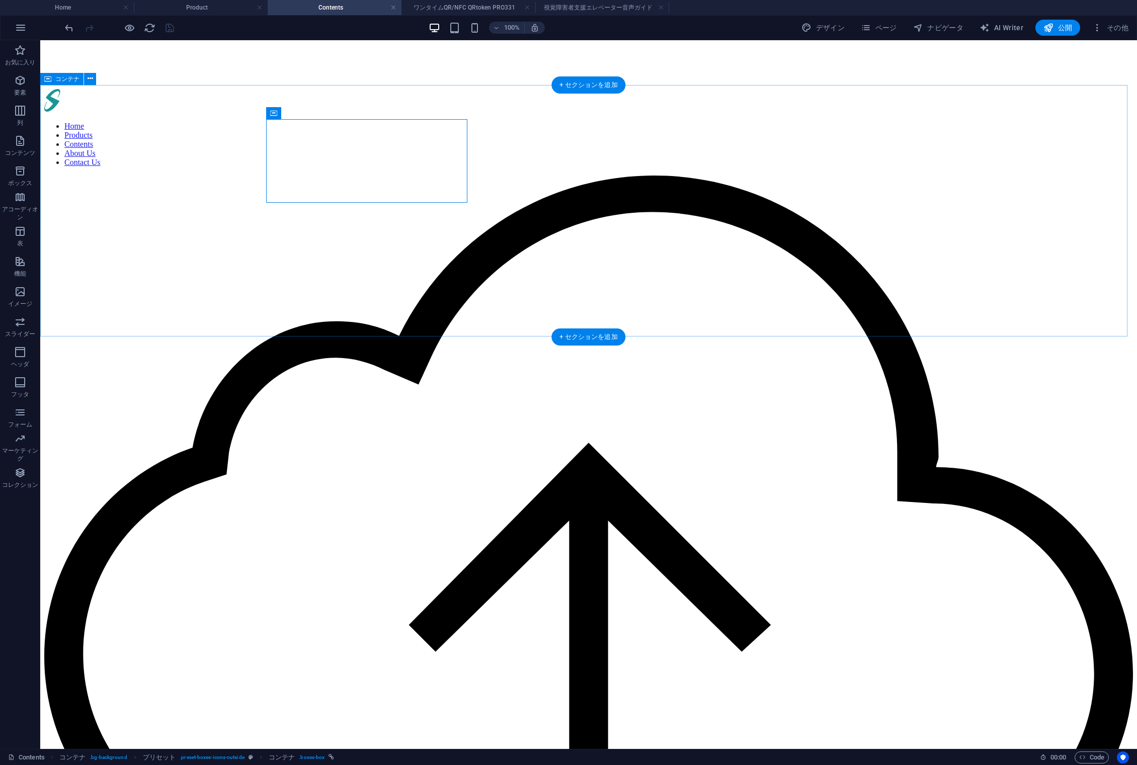
drag, startPoint x: 217, startPoint y: 189, endPoint x: 270, endPoint y: 149, distance: 66.8
click at [300, 112] on span "コンテナ" at bounding box center [293, 113] width 24 height 6
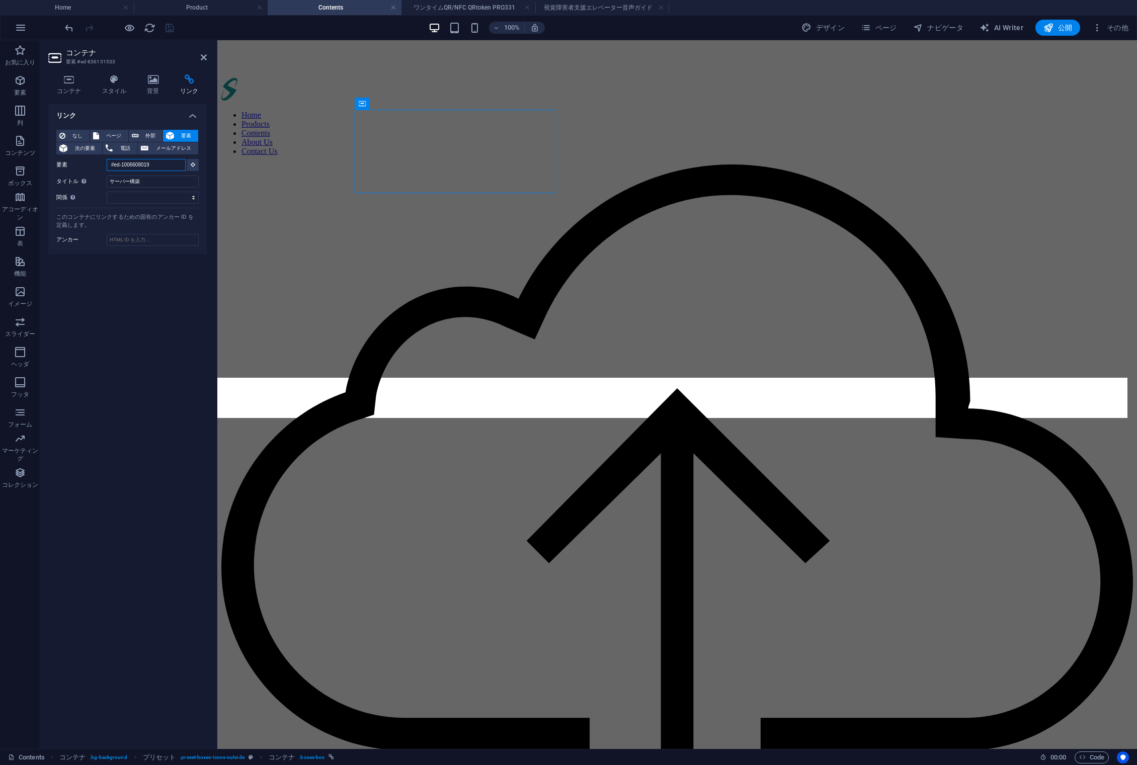
click at [162, 160] on input "#ed-1006608019" at bounding box center [146, 165] width 79 height 12
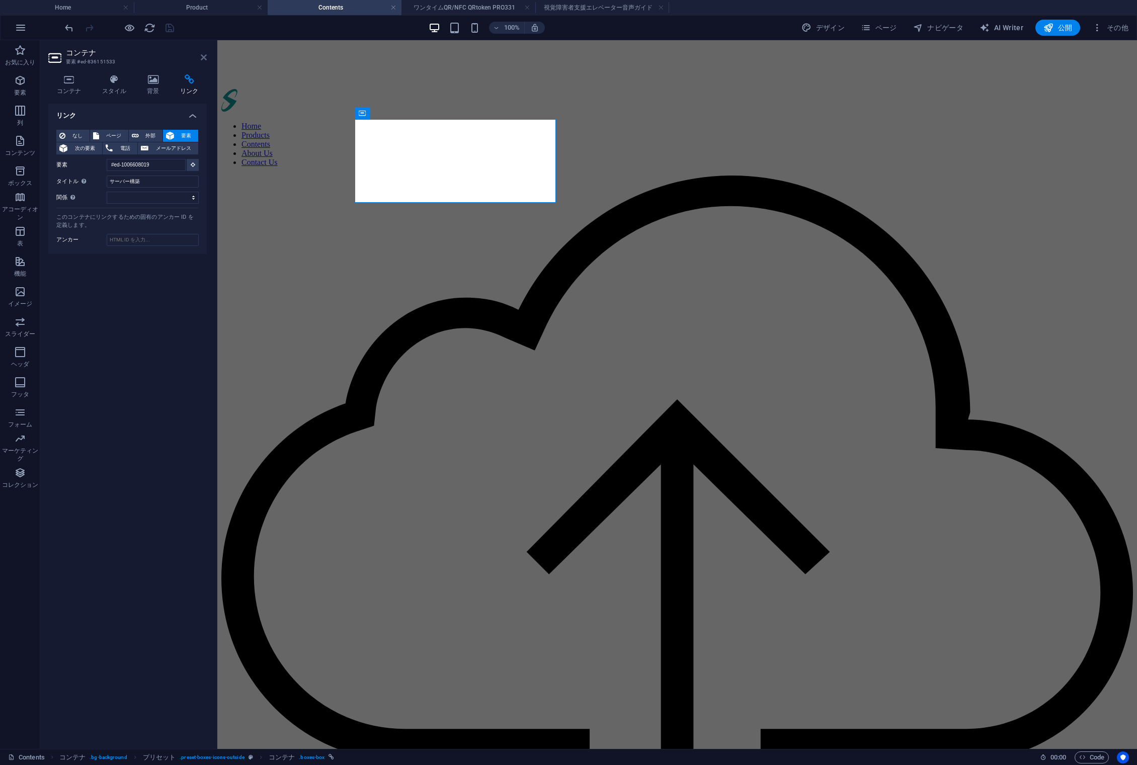
click at [202, 59] on icon at bounding box center [204, 57] width 6 height 8
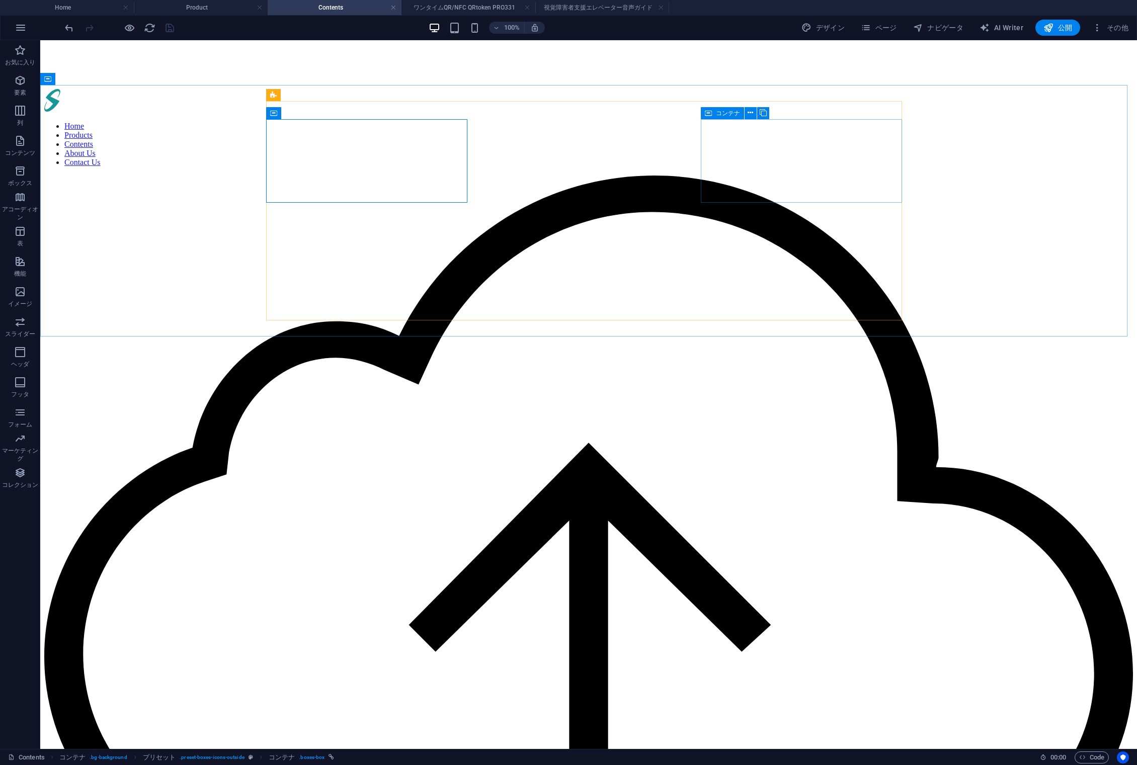
click at [719, 112] on span "コンテナ" at bounding box center [728, 113] width 24 height 6
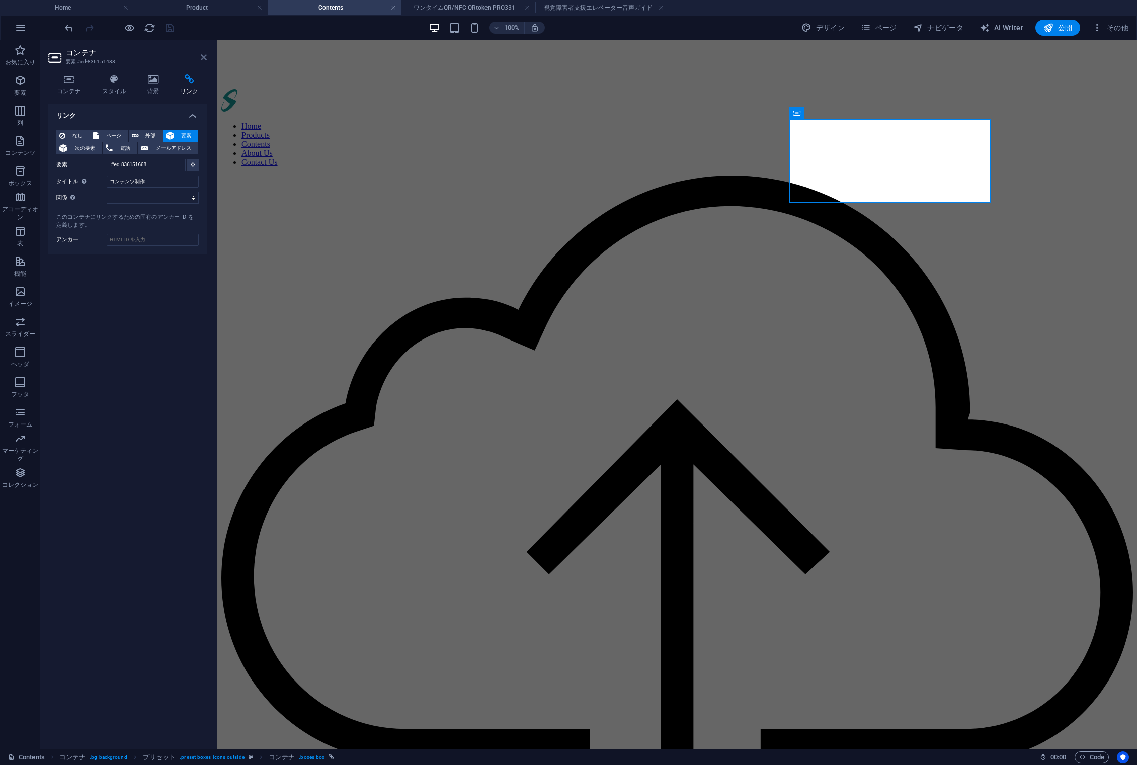
click at [201, 58] on icon at bounding box center [204, 57] width 6 height 8
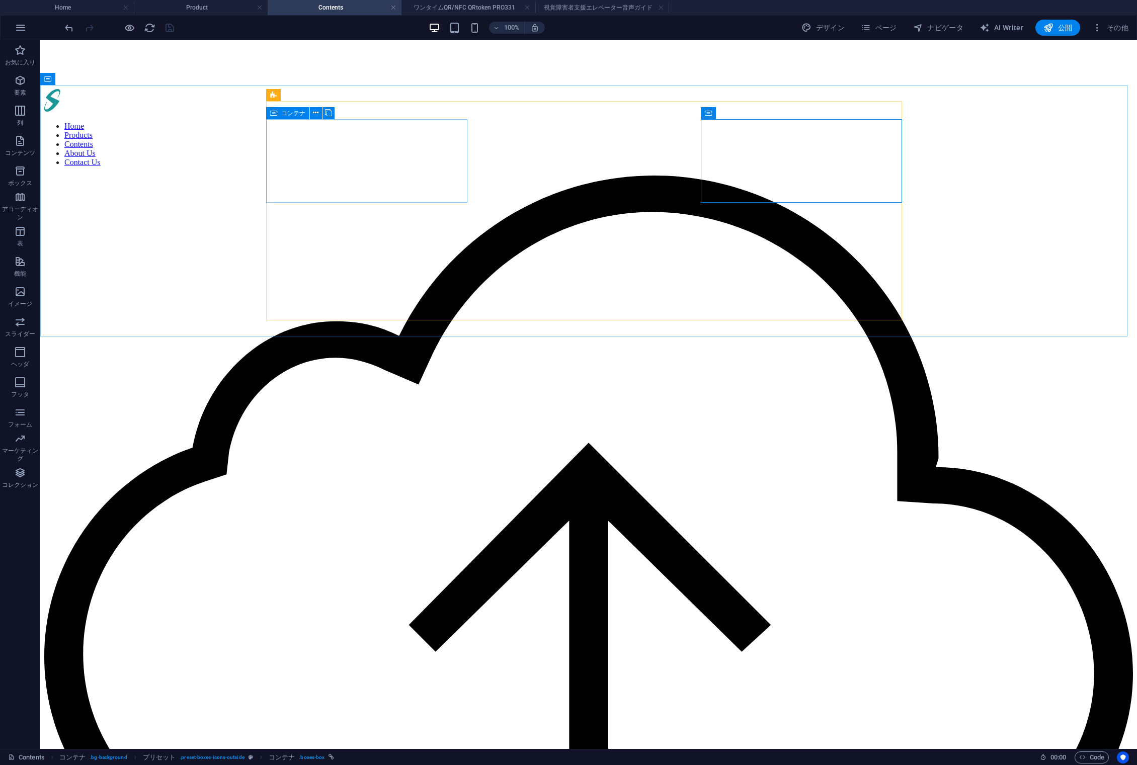
click at [289, 110] on span "コンテナ" at bounding box center [293, 113] width 24 height 6
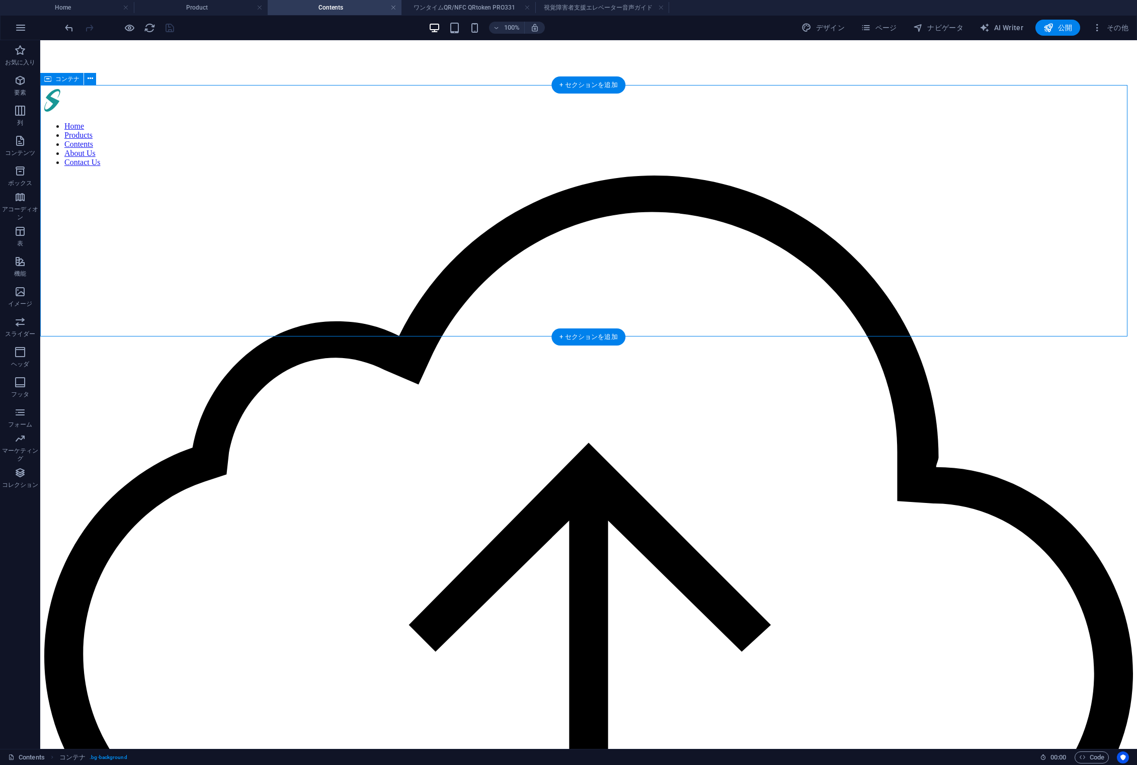
click at [1057, 25] on span "公開" at bounding box center [1057, 28] width 29 height 10
